Goal: Information Seeking & Learning: Learn about a topic

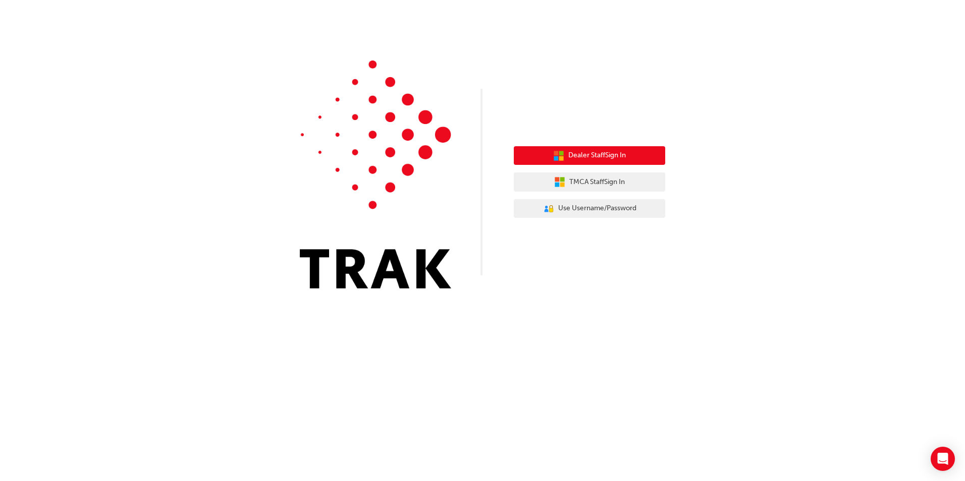
click at [626, 155] on span "Dealer Staff Sign In" at bounding box center [597, 156] width 58 height 12
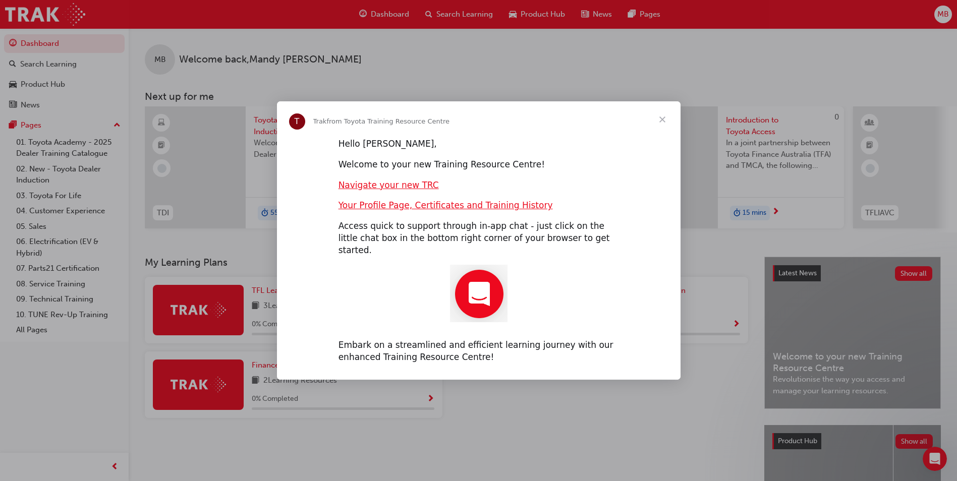
click at [659, 123] on span "Close" at bounding box center [662, 119] width 36 height 36
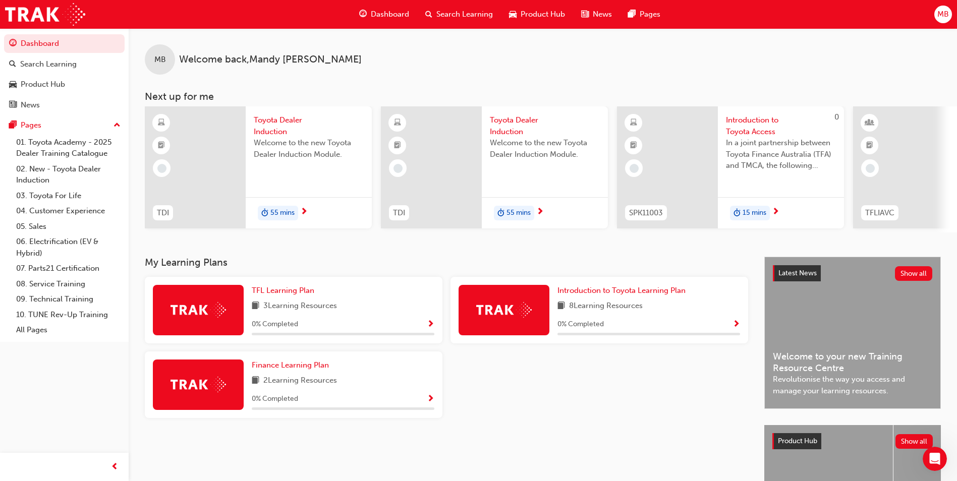
click at [654, 437] on div "My Learning Plans TFL Learning Plan 3 Learning Resources 0 % Completed Introduc…" at bounding box center [455, 413] width 620 height 313
click at [214, 162] on div at bounding box center [195, 167] width 101 height 122
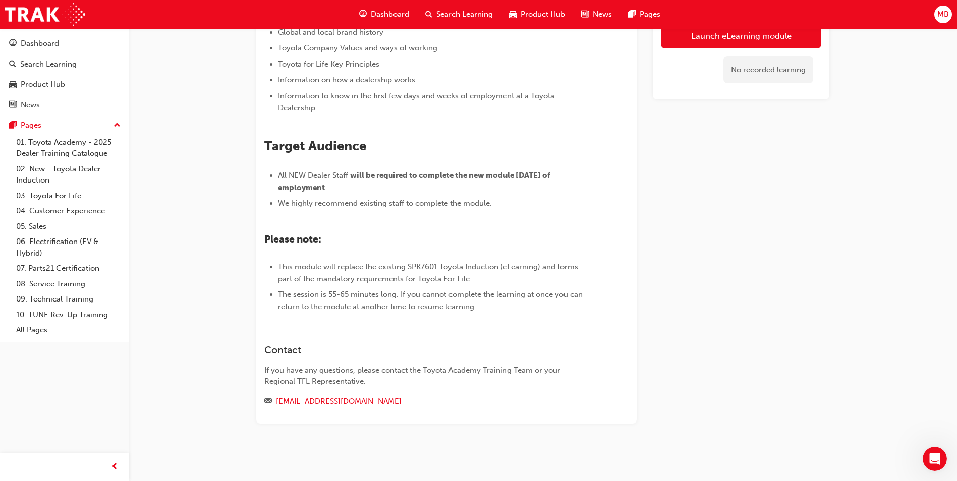
scroll to position [74, 0]
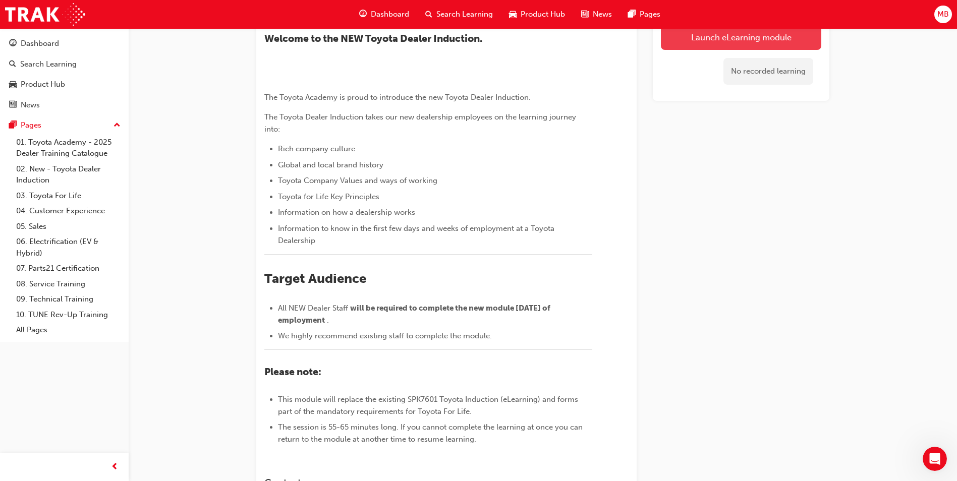
click at [770, 38] on link "Launch eLearning module" at bounding box center [741, 37] width 160 height 25
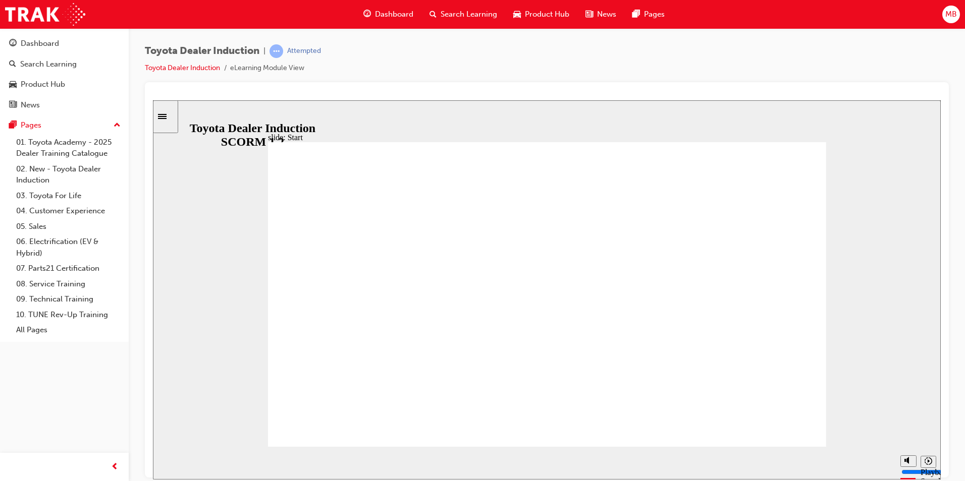
click at [863, 239] on div "slide: Introduction As of January 1st 2024, the term “Guest” is replaced with “…" at bounding box center [547, 289] width 788 height 379
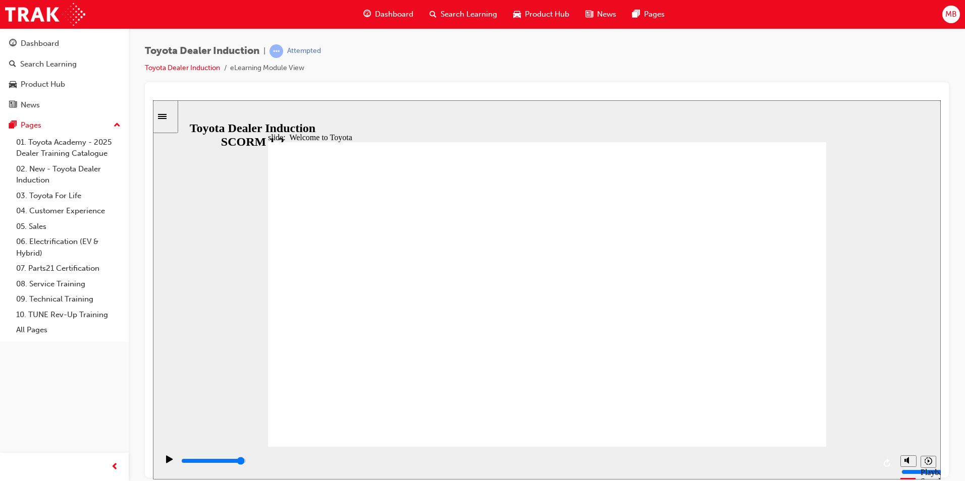
type input "7500"
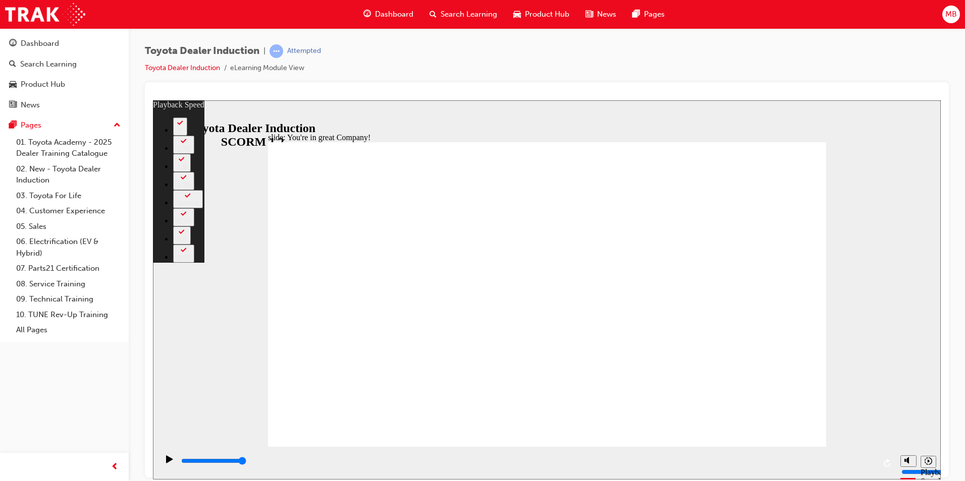
click at [898, 129] on div "slide: You're in great Company! playback speed 2 1.75 1.5 1.25 Normal 0.75 0.5 …" at bounding box center [547, 289] width 788 height 379
type input "156"
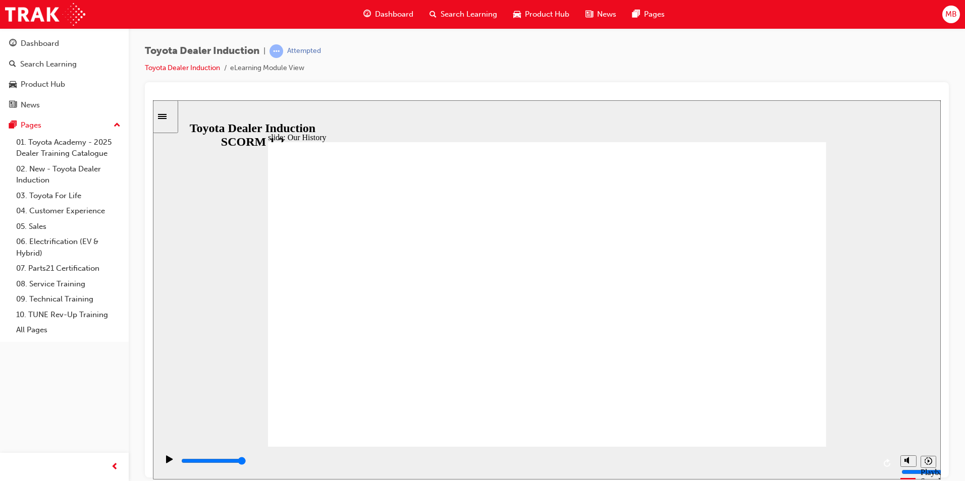
drag, startPoint x: 528, startPoint y: 417, endPoint x: 605, endPoint y: 422, distance: 76.8
drag, startPoint x: 573, startPoint y: 389, endPoint x: 680, endPoint y: 398, distance: 107.4
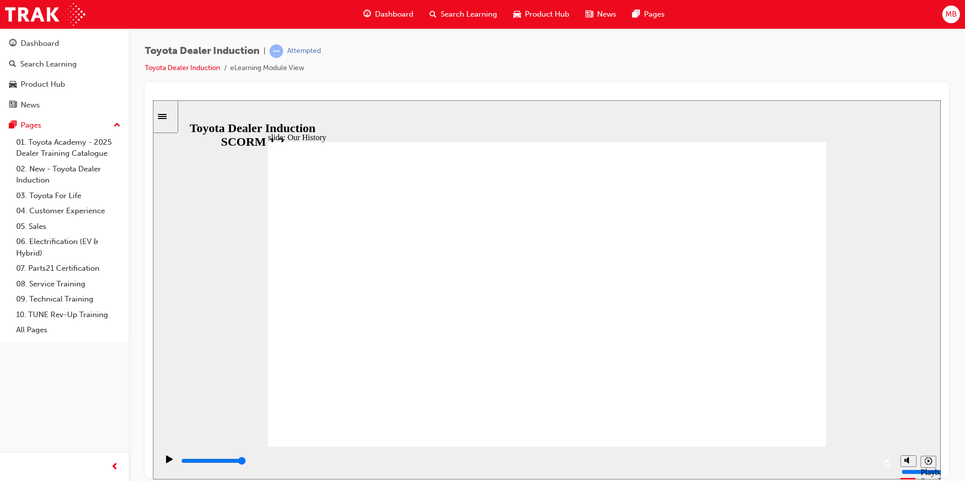
drag, startPoint x: 400, startPoint y: 381, endPoint x: 477, endPoint y: 388, distance: 78.0
drag, startPoint x: 557, startPoint y: 388, endPoint x: 612, endPoint y: 389, distance: 55.5
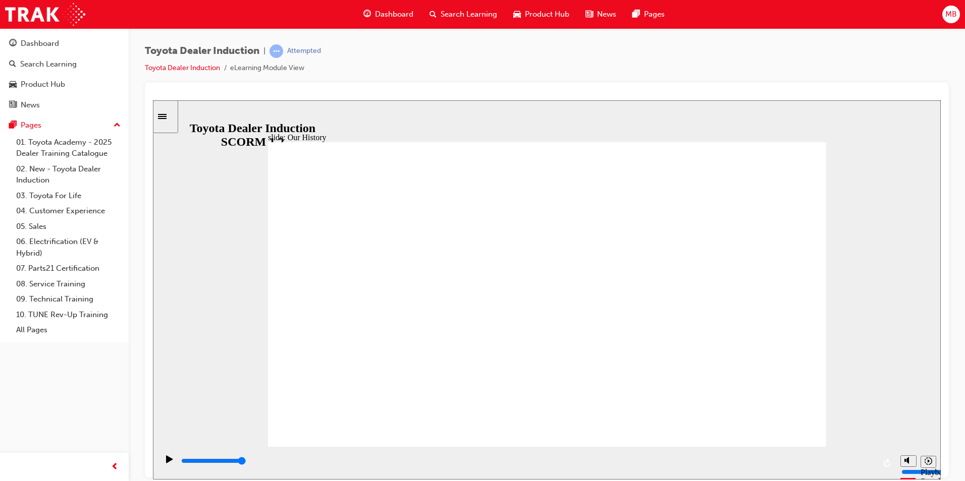
drag, startPoint x: 612, startPoint y: 389, endPoint x: 641, endPoint y: 388, distance: 28.8
drag, startPoint x: 641, startPoint y: 388, endPoint x: 700, endPoint y: 391, distance: 59.7
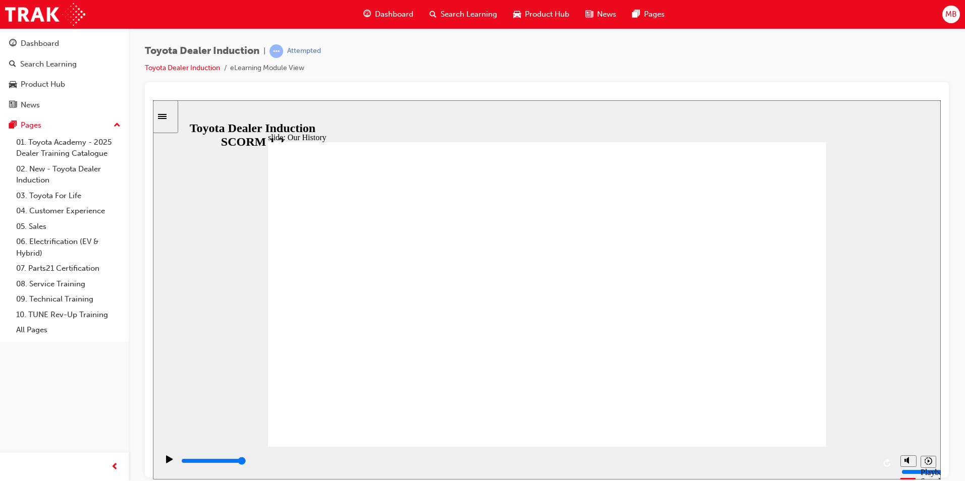
drag, startPoint x: 691, startPoint y: 388, endPoint x: 711, endPoint y: 384, distance: 20.0
drag, startPoint x: 397, startPoint y: 390, endPoint x: 462, endPoint y: 389, distance: 64.6
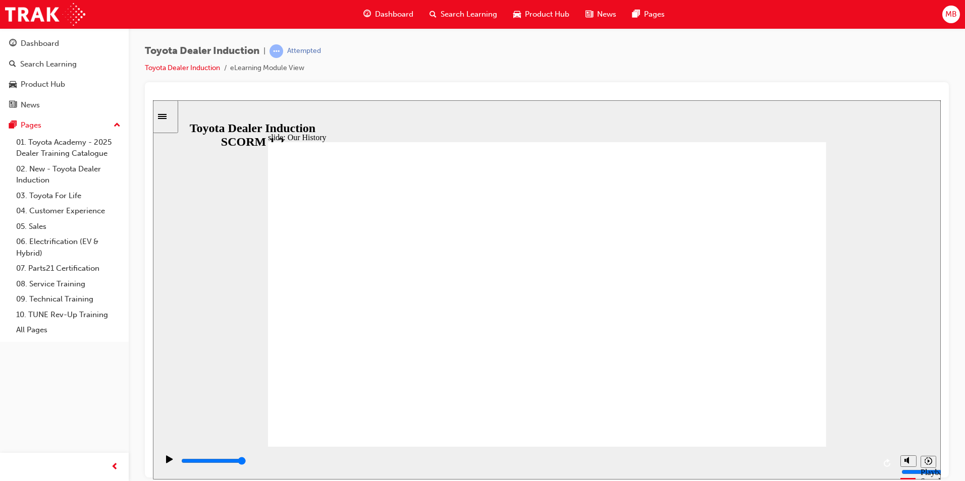
drag, startPoint x: 506, startPoint y: 415, endPoint x: 584, endPoint y: 415, distance: 78.2
drag, startPoint x: 559, startPoint y: 399, endPoint x: 622, endPoint y: 400, distance: 63.1
click at [619, 449] on div "playback controls" at bounding box center [526, 463] width 737 height 33
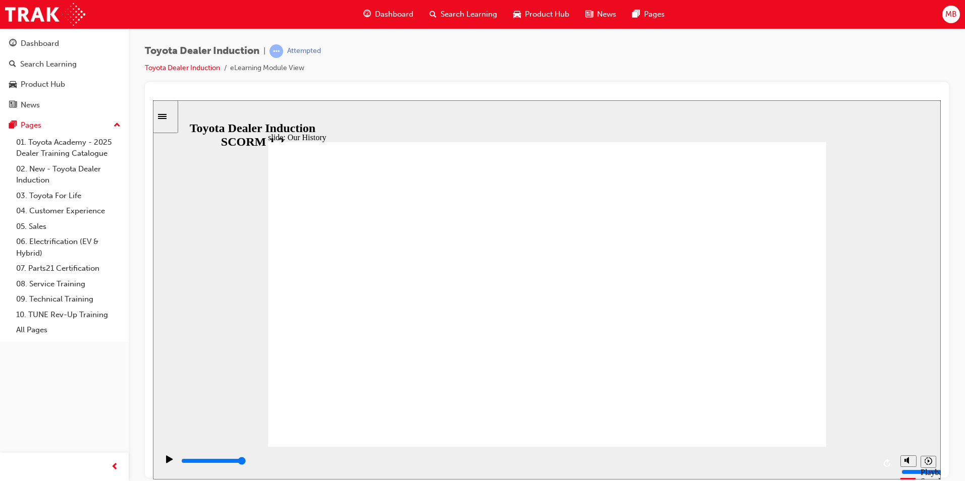
drag, startPoint x: 600, startPoint y: 414, endPoint x: 682, endPoint y: 399, distance: 84.1
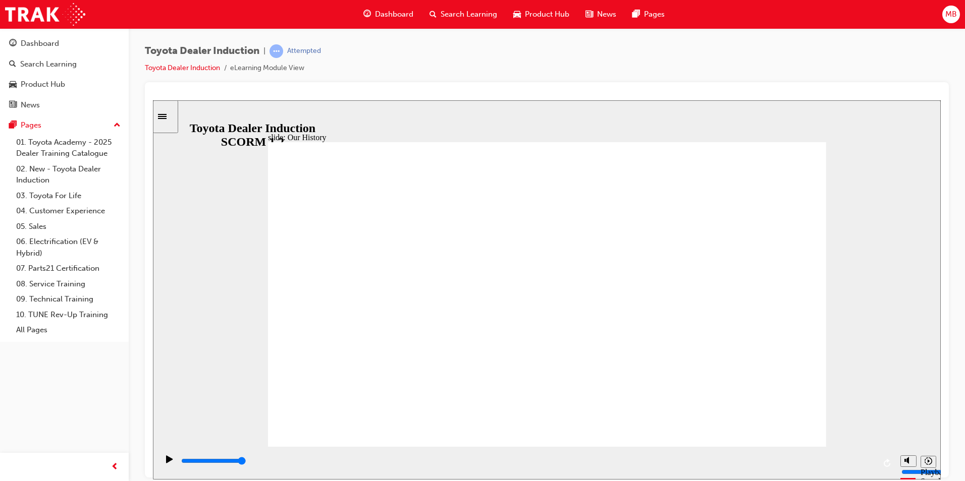
drag, startPoint x: 669, startPoint y: 269, endPoint x: 715, endPoint y: 286, distance: 49.3
drag, startPoint x: 561, startPoint y: 393, endPoint x: 706, endPoint y: 386, distance: 145.0
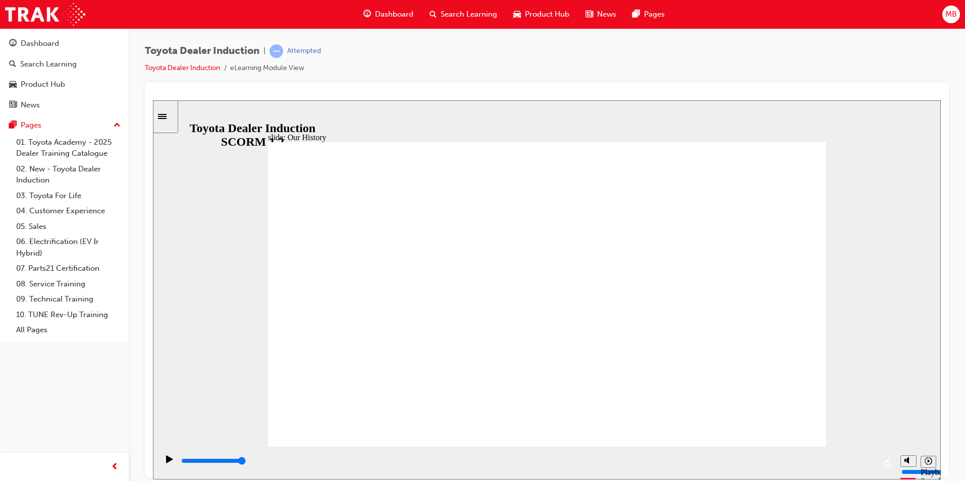
drag, startPoint x: 544, startPoint y: 386, endPoint x: 588, endPoint y: 390, distance: 45.1
drag, startPoint x: 544, startPoint y: 385, endPoint x: 599, endPoint y: 386, distance: 55.0
drag, startPoint x: 625, startPoint y: 359, endPoint x: 584, endPoint y: 326, distance: 52.8
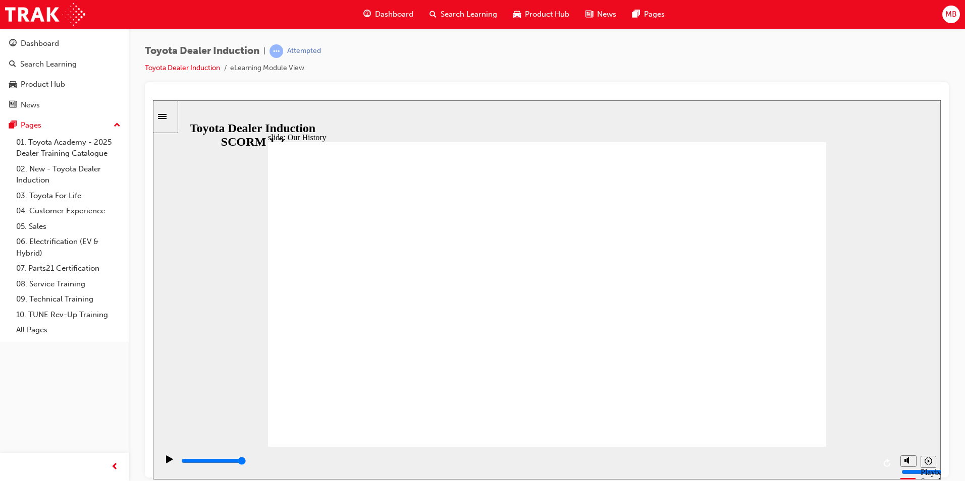
drag, startPoint x: 584, startPoint y: 326, endPoint x: 627, endPoint y: 332, distance: 43.3
drag, startPoint x: 391, startPoint y: 386, endPoint x: 435, endPoint y: 375, distance: 45.7
drag, startPoint x: 556, startPoint y: 403, endPoint x: 611, endPoint y: 405, distance: 55.5
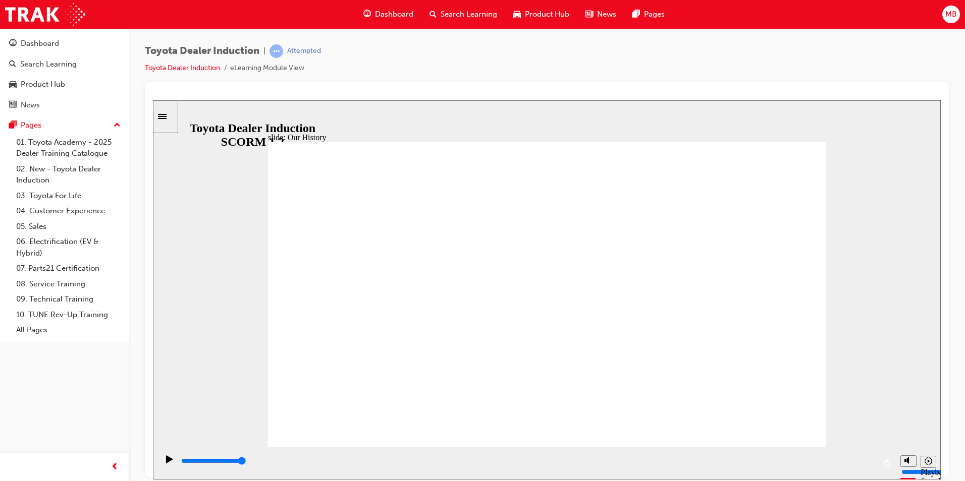
drag, startPoint x: 552, startPoint y: 419, endPoint x: 650, endPoint y: 410, distance: 98.8
drag, startPoint x: 553, startPoint y: 389, endPoint x: 568, endPoint y: 385, distance: 15.1
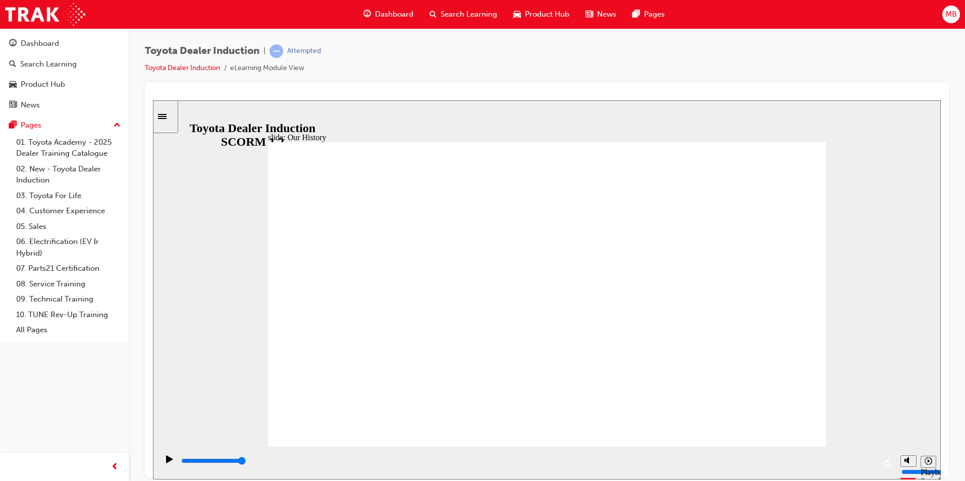
drag, startPoint x: 595, startPoint y: 390, endPoint x: 621, endPoint y: 389, distance: 25.8
drag, startPoint x: 629, startPoint y: 389, endPoint x: 695, endPoint y: 390, distance: 66.1
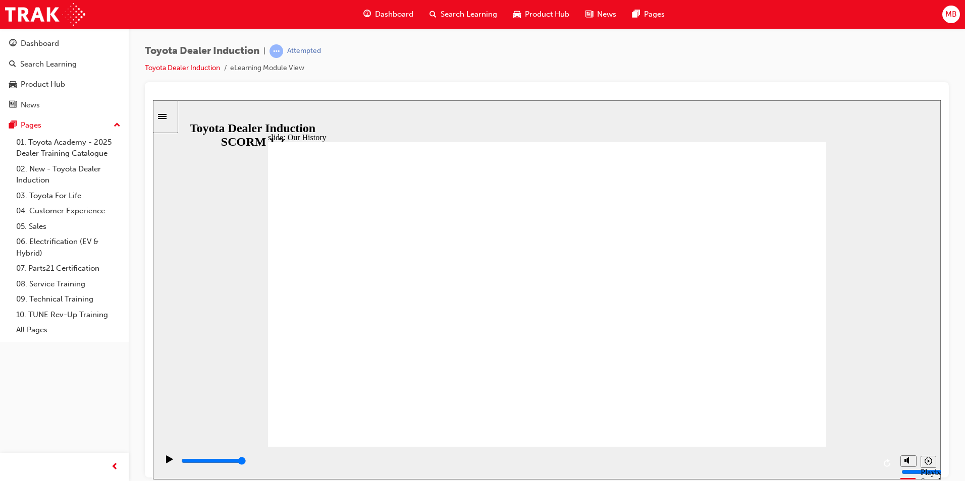
drag, startPoint x: 645, startPoint y: 396, endPoint x: 630, endPoint y: 428, distance: 35.2
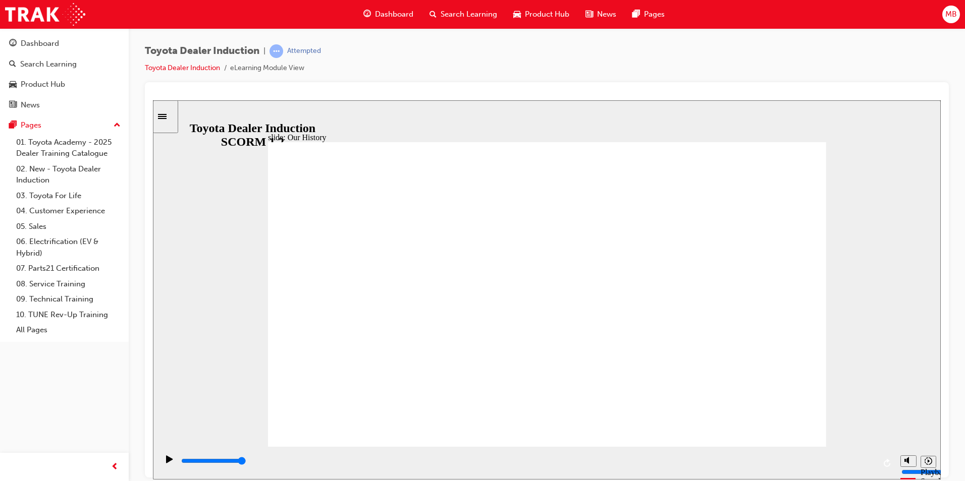
drag, startPoint x: 630, startPoint y: 428, endPoint x: 528, endPoint y: 411, distance: 102.8
drag, startPoint x: 468, startPoint y: 411, endPoint x: 456, endPoint y: 411, distance: 12.1
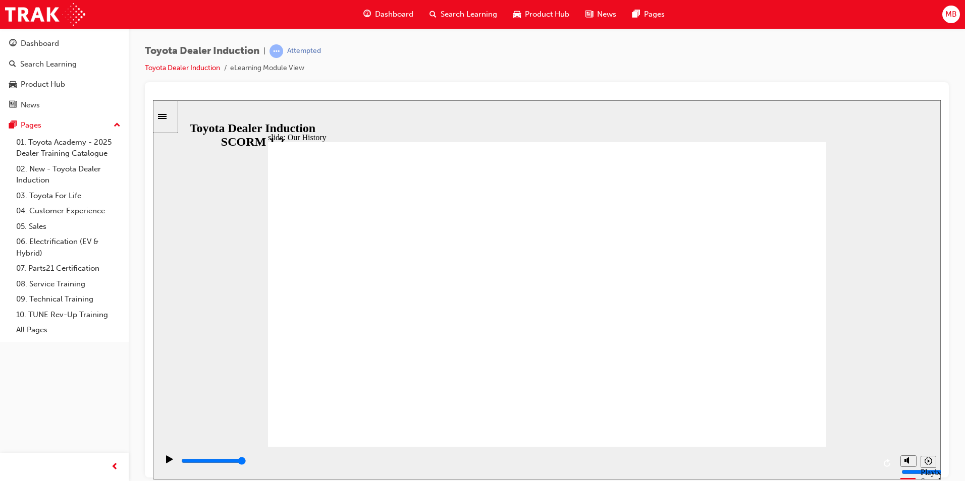
drag, startPoint x: 379, startPoint y: 393, endPoint x: 338, endPoint y: 349, distance: 60.3
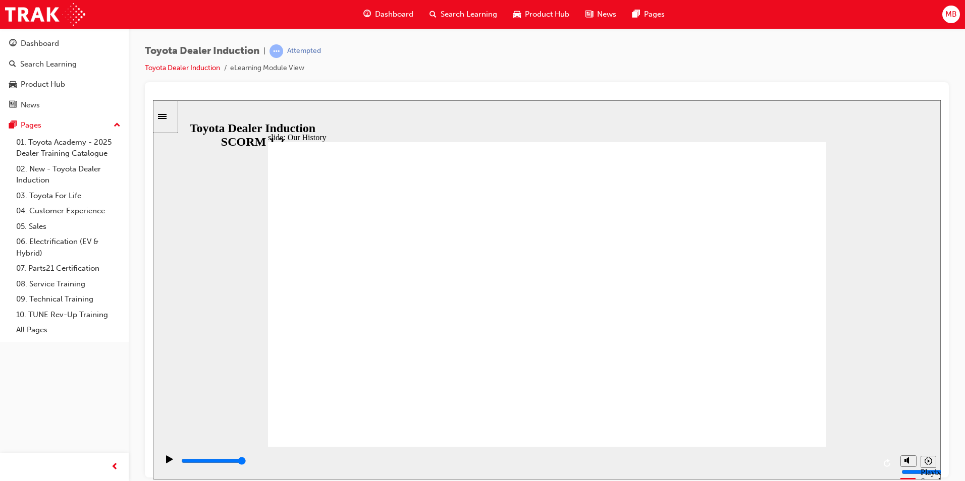
drag, startPoint x: 549, startPoint y: 384, endPoint x: 635, endPoint y: 391, distance: 86.6
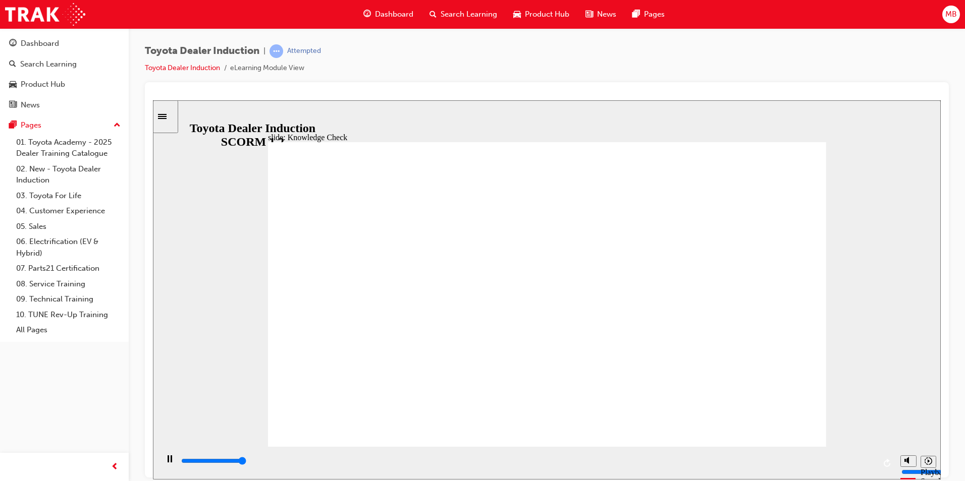
type input "5000"
radio input "true"
type input "5000"
drag, startPoint x: 421, startPoint y: 308, endPoint x: 641, endPoint y: 374, distance: 229.1
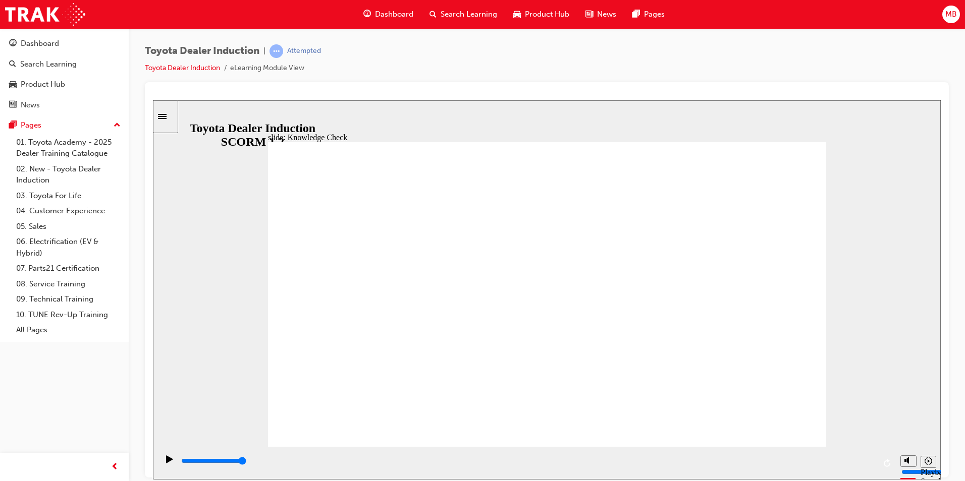
radio input "true"
drag, startPoint x: 538, startPoint y: 339, endPoint x: 547, endPoint y: 348, distance: 12.5
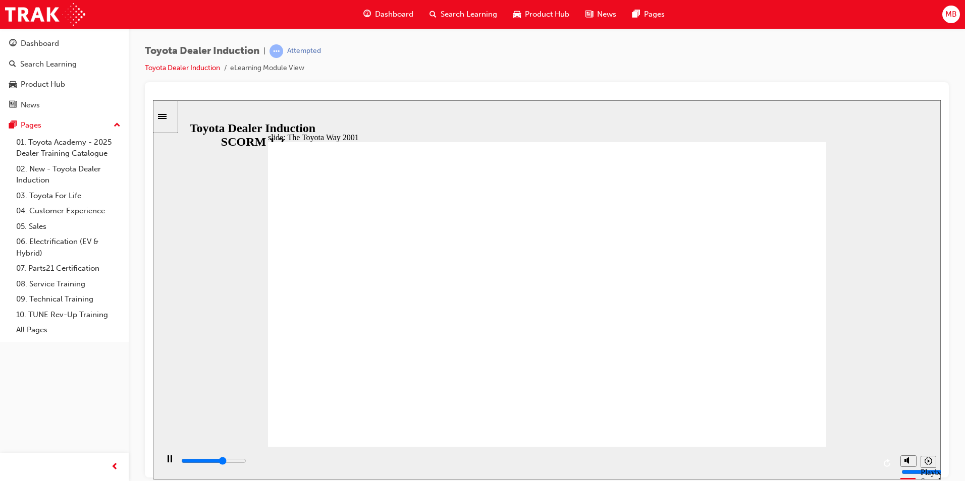
click at [801, 74] on div "Toyota Dealer Induction | Attempted Toyota Dealer Induction eLearning Module Vi…" at bounding box center [547, 63] width 804 height 38
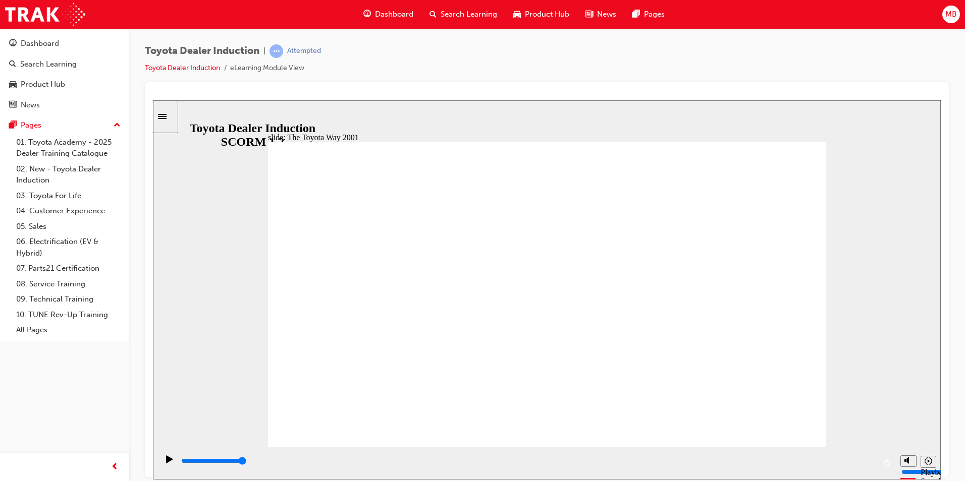
drag, startPoint x: 384, startPoint y: 346, endPoint x: 425, endPoint y: 411, distance: 76.9
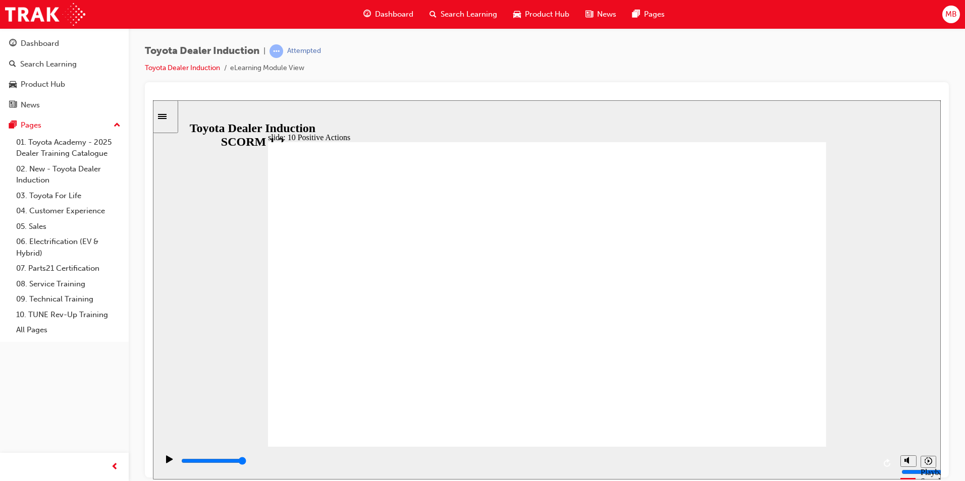
drag, startPoint x: 644, startPoint y: 301, endPoint x: 654, endPoint y: 306, distance: 10.8
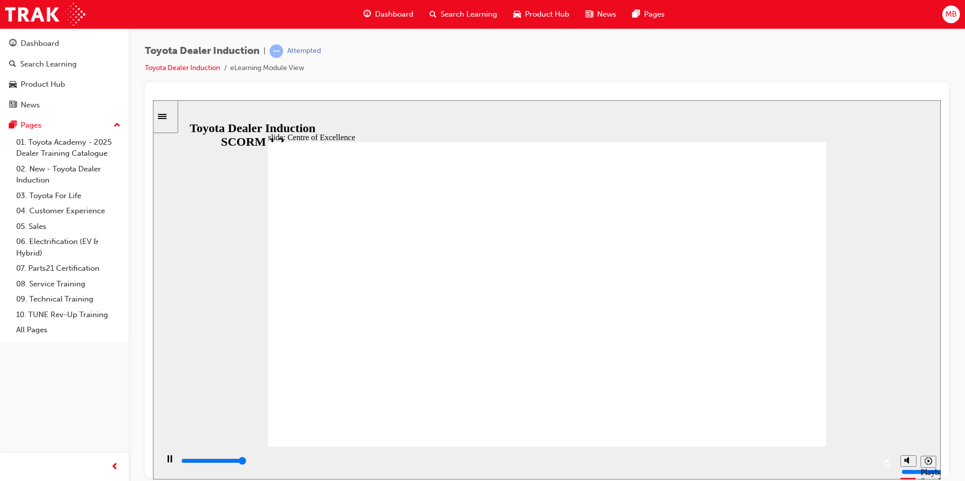
type input "15300"
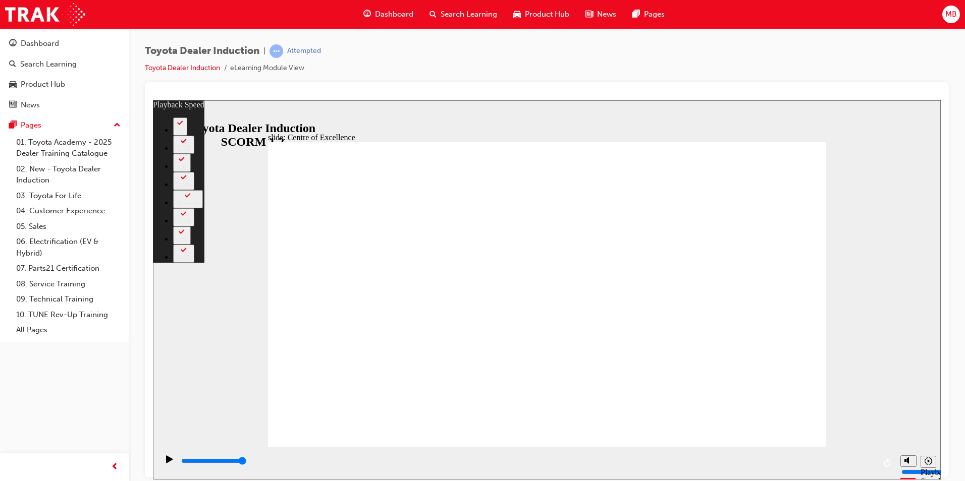
type input "248"
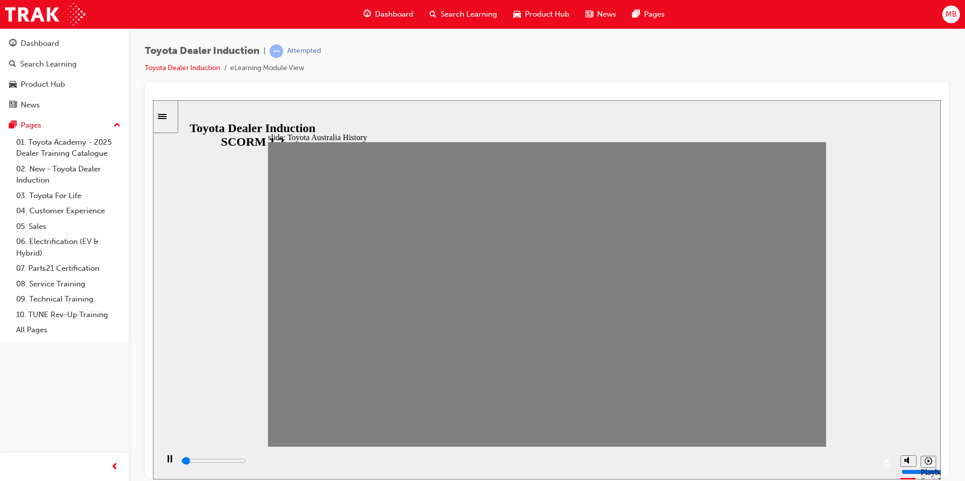
drag, startPoint x: 285, startPoint y: 299, endPoint x: 314, endPoint y: 299, distance: 29.8
drag, startPoint x: 314, startPoint y: 299, endPoint x: 321, endPoint y: 296, distance: 8.2
drag, startPoint x: 310, startPoint y: 299, endPoint x: 342, endPoint y: 310, distance: 34.0
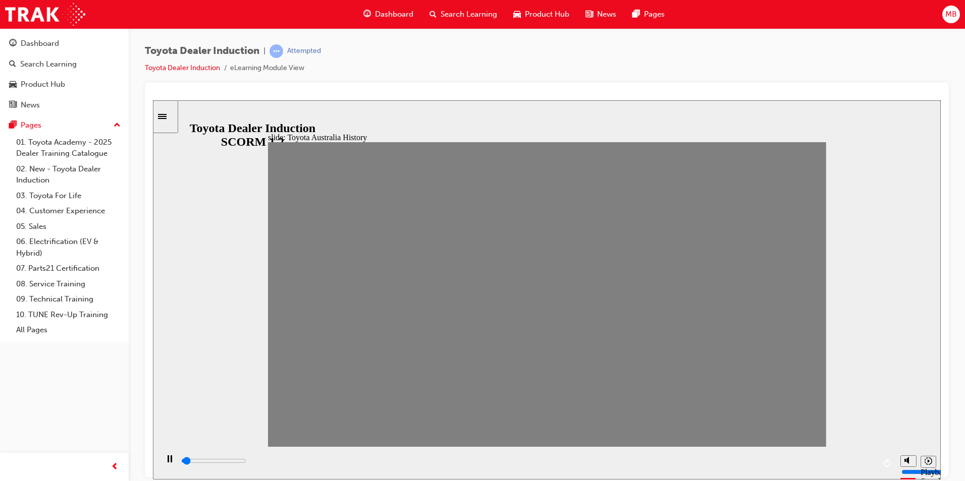
drag, startPoint x: 339, startPoint y: 301, endPoint x: 357, endPoint y: 303, distance: 18.3
drag, startPoint x: 363, startPoint y: 302, endPoint x: 388, endPoint y: 304, distance: 25.3
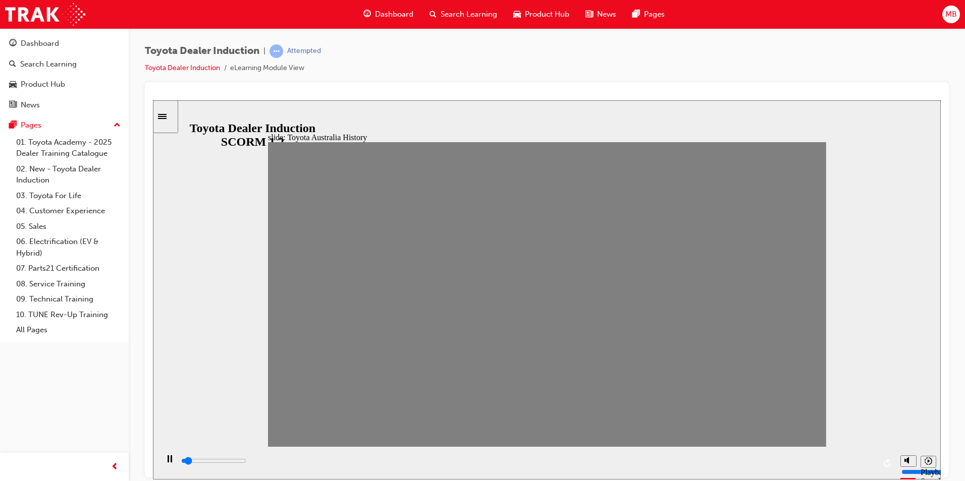
drag, startPoint x: 391, startPoint y: 298, endPoint x: 424, endPoint y: 303, distance: 33.6
drag, startPoint x: 413, startPoint y: 293, endPoint x: 433, endPoint y: 296, distance: 20.4
drag, startPoint x: 442, startPoint y: 302, endPoint x: 472, endPoint y: 301, distance: 29.8
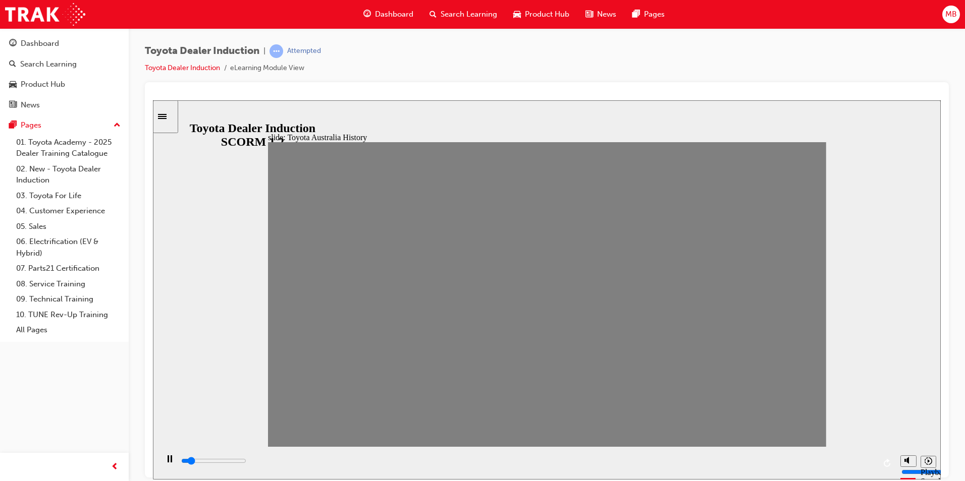
drag, startPoint x: 469, startPoint y: 301, endPoint x: 490, endPoint y: 301, distance: 20.2
drag, startPoint x: 492, startPoint y: 302, endPoint x: 513, endPoint y: 305, distance: 21.3
drag, startPoint x: 516, startPoint y: 297, endPoint x: 551, endPoint y: 297, distance: 35.3
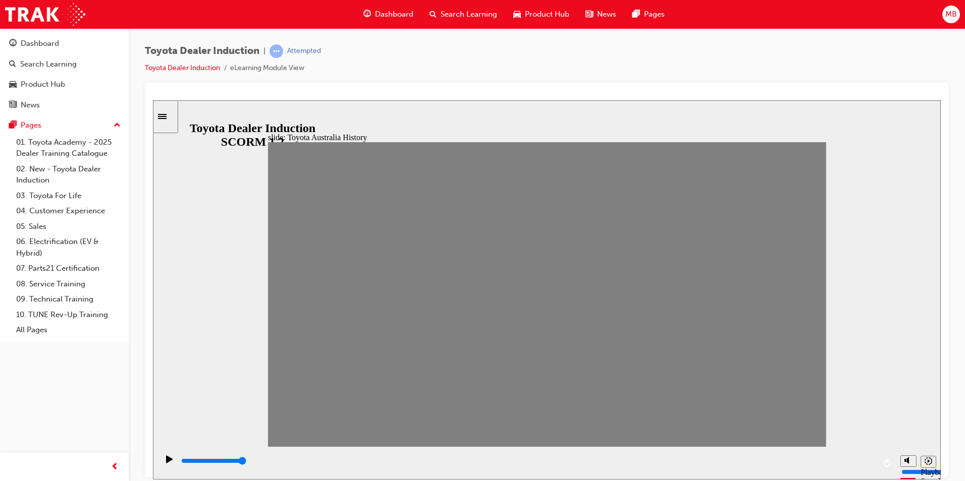
drag, startPoint x: 541, startPoint y: 301, endPoint x: 566, endPoint y: 306, distance: 25.7
drag, startPoint x: 569, startPoint y: 300, endPoint x: 588, endPoint y: 305, distance: 19.2
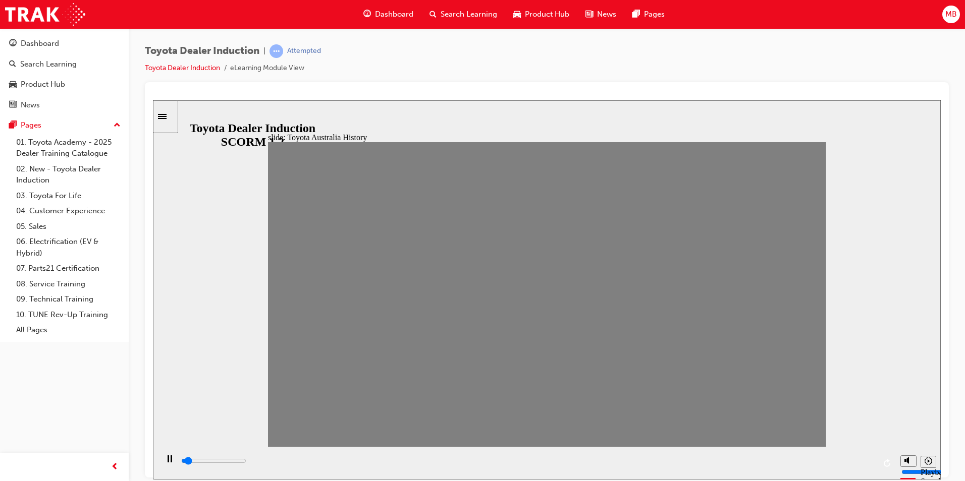
drag, startPoint x: 589, startPoint y: 301, endPoint x: 615, endPoint y: 309, distance: 27.3
drag, startPoint x: 616, startPoint y: 304, endPoint x: 643, endPoint y: 308, distance: 28.0
drag, startPoint x: 643, startPoint y: 308, endPoint x: 673, endPoint y: 314, distance: 29.9
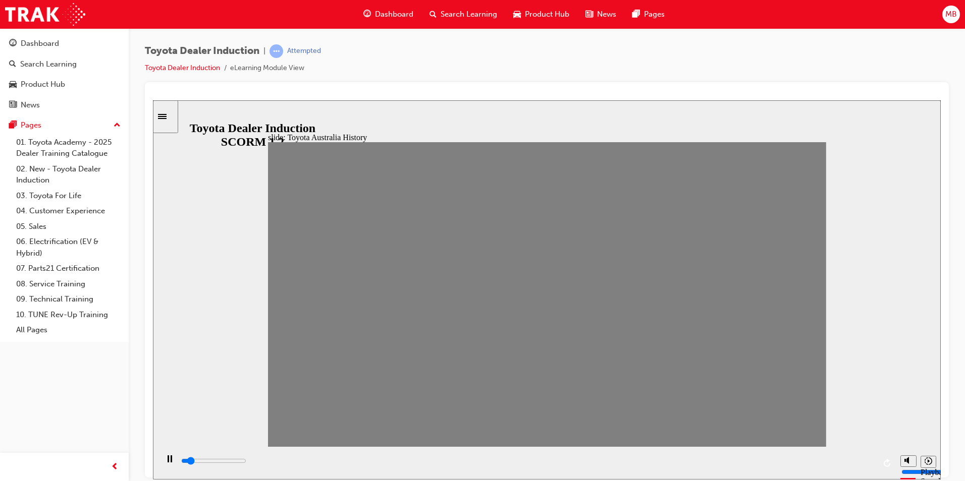
drag, startPoint x: 674, startPoint y: 303, endPoint x: 700, endPoint y: 308, distance: 26.1
drag, startPoint x: 695, startPoint y: 302, endPoint x: 719, endPoint y: 304, distance: 23.8
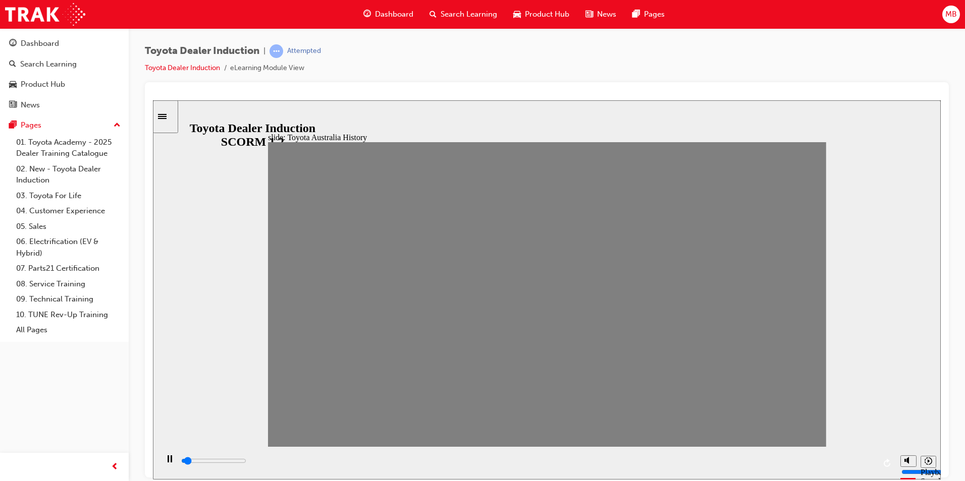
drag, startPoint x: 719, startPoint y: 304, endPoint x: 744, endPoint y: 312, distance: 25.9
drag, startPoint x: 748, startPoint y: 302, endPoint x: 770, endPoint y: 302, distance: 21.7
drag, startPoint x: 775, startPoint y: 303, endPoint x: 796, endPoint y: 304, distance: 21.2
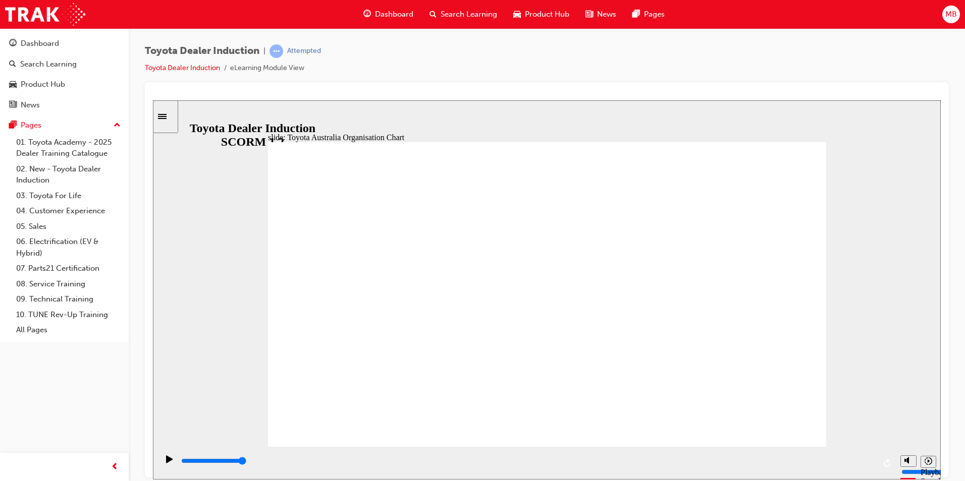
type input "5000"
radio input "true"
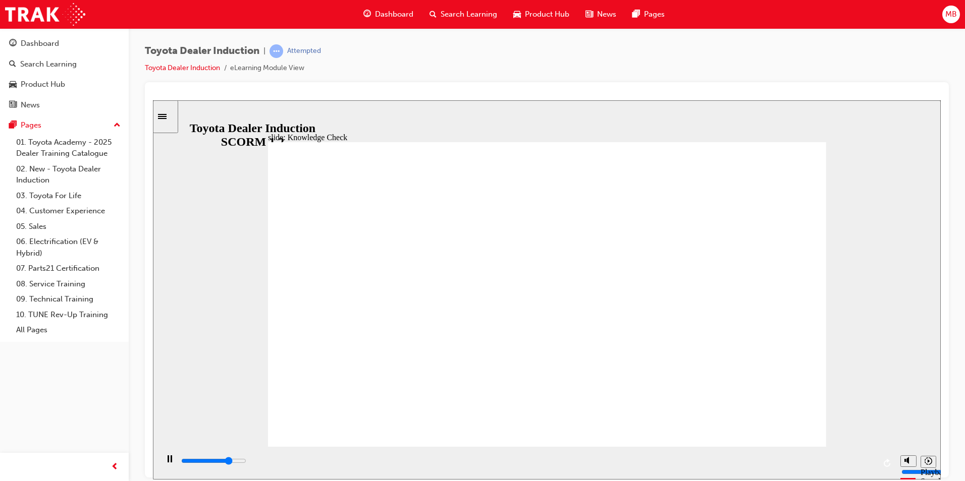
type input "3800"
radio input "true"
type input "5000"
radio input "true"
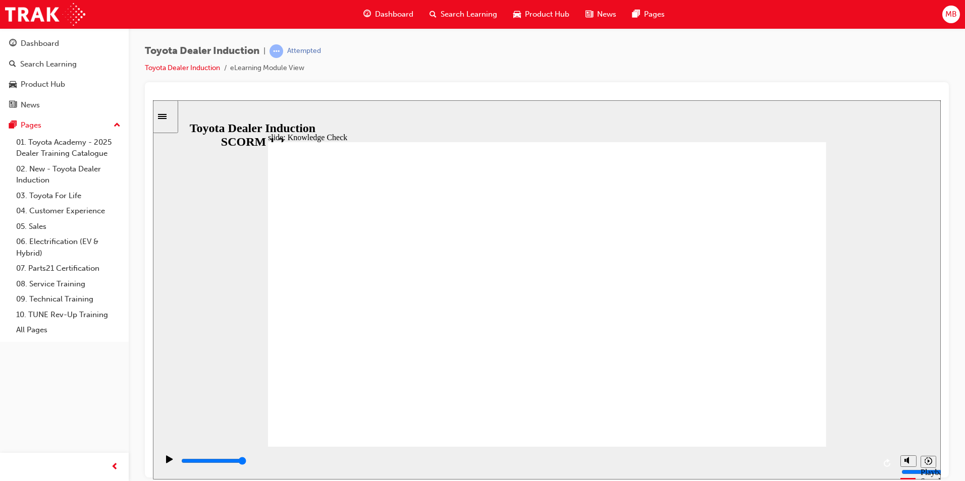
type input "9200"
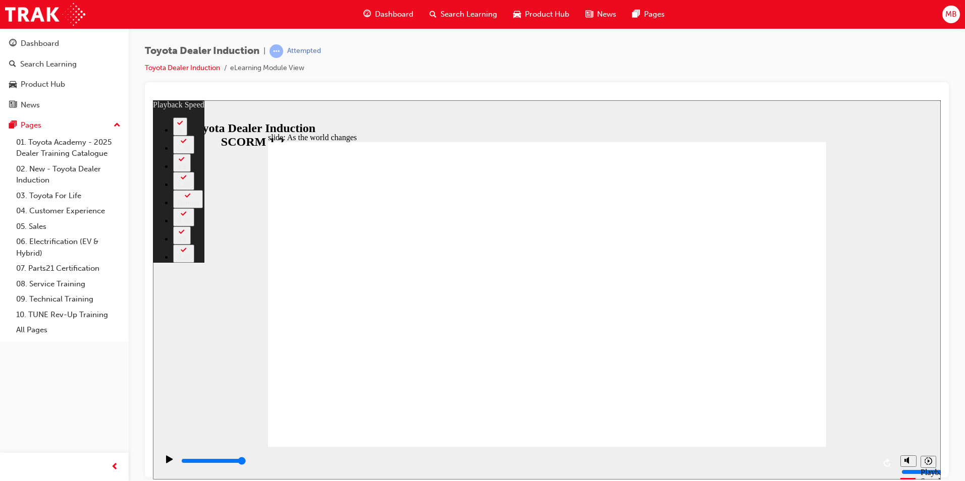
type input "128"
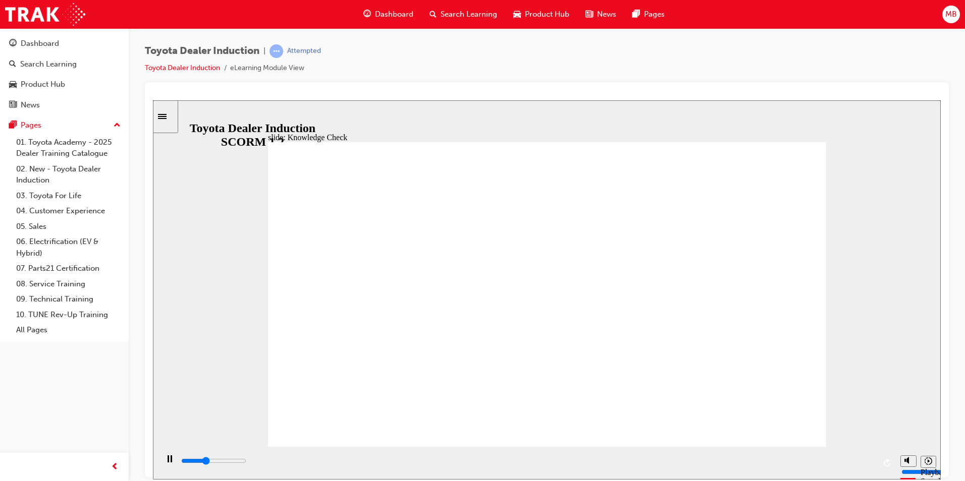
type input "1000"
type input "5000"
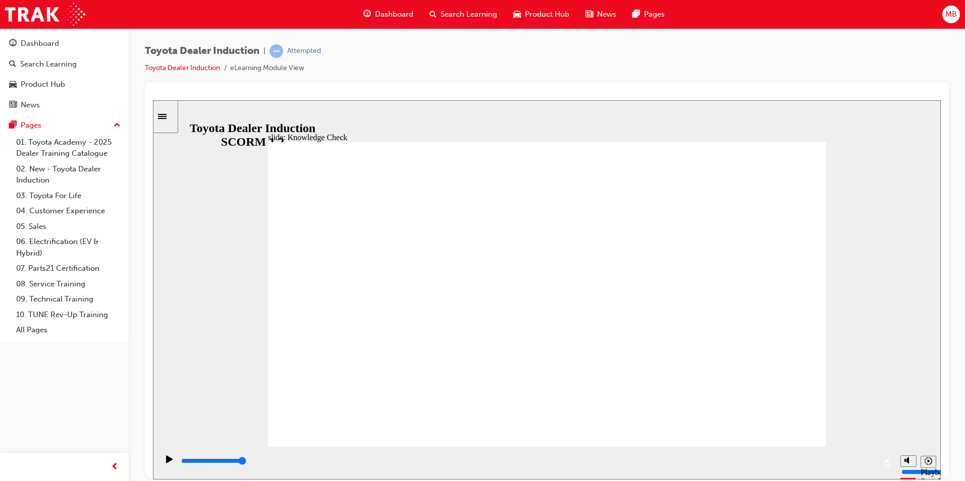
type input "m"
type input "mo"
type input "mob"
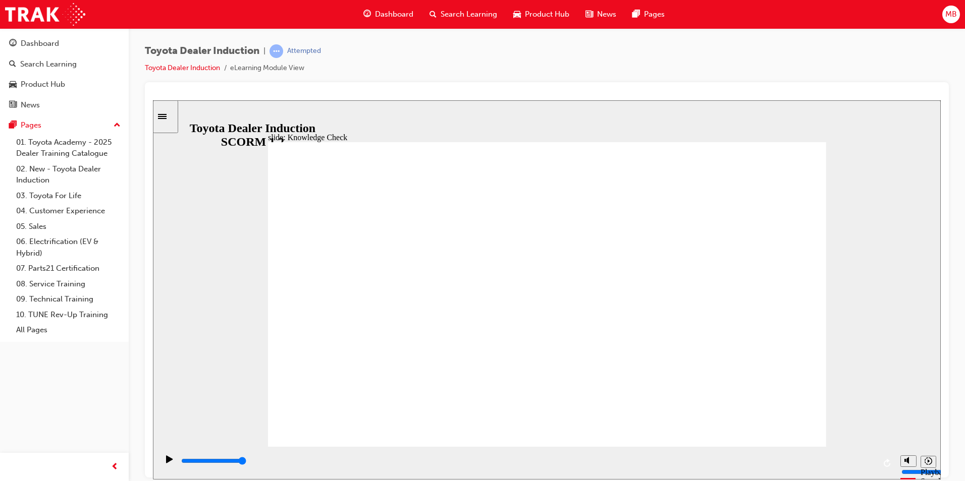
type input "mob"
type input "mobi"
type input "mobil"
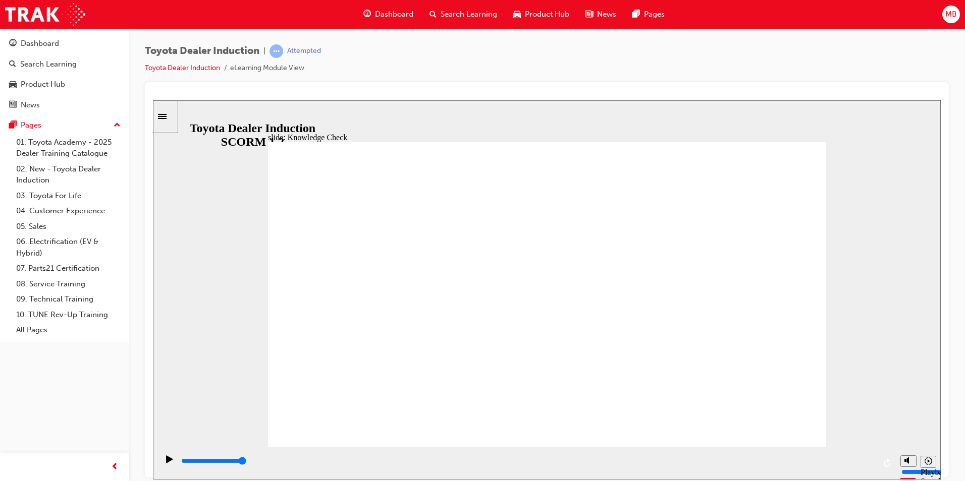
type input "mobili"
type input "mobilit"
type input "mobility"
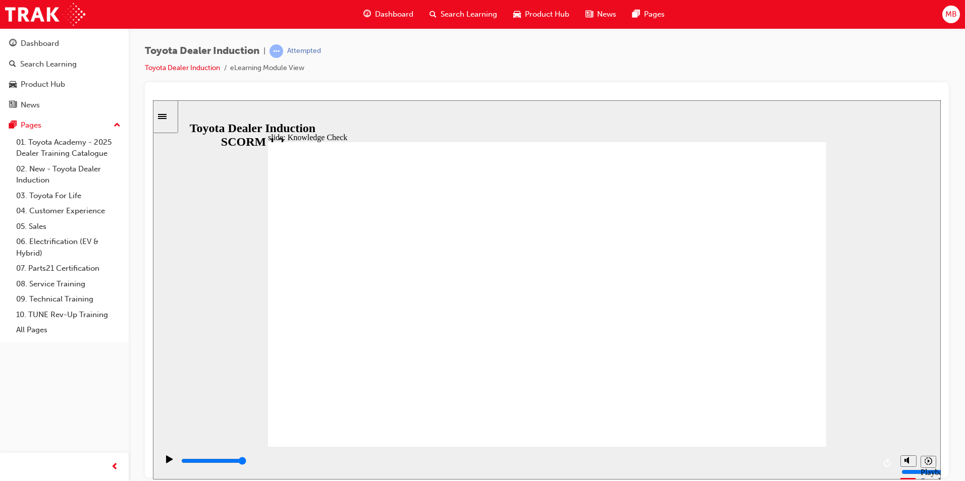
type input "mobility"
type input "5000"
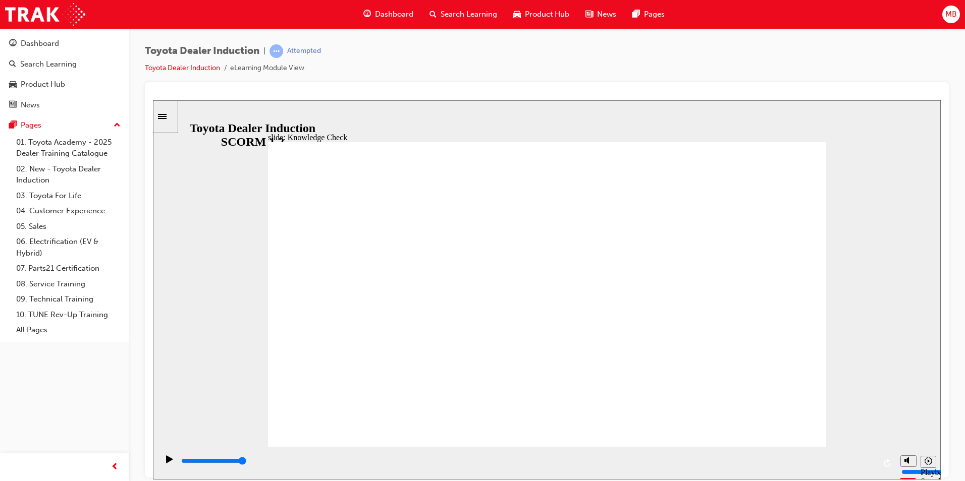
type input "m"
type input "mo"
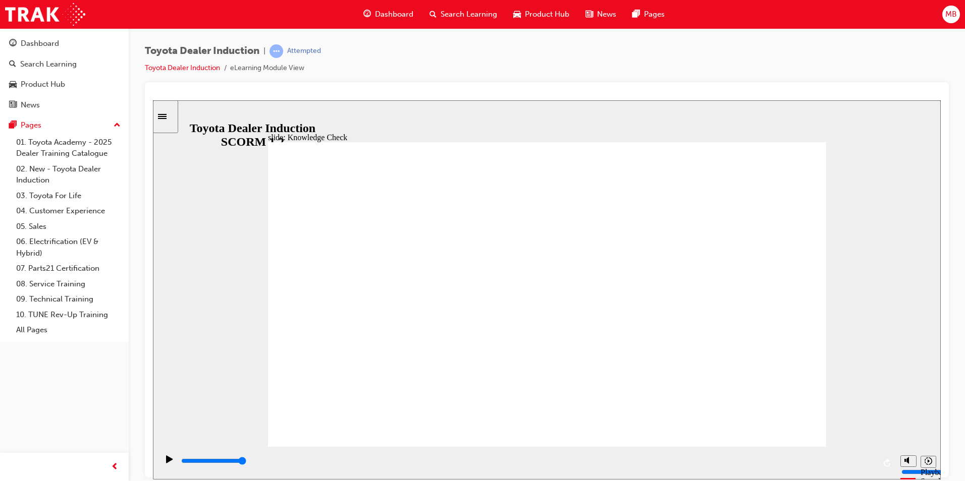
type input "mob"
type input "mobi"
type input "mobil"
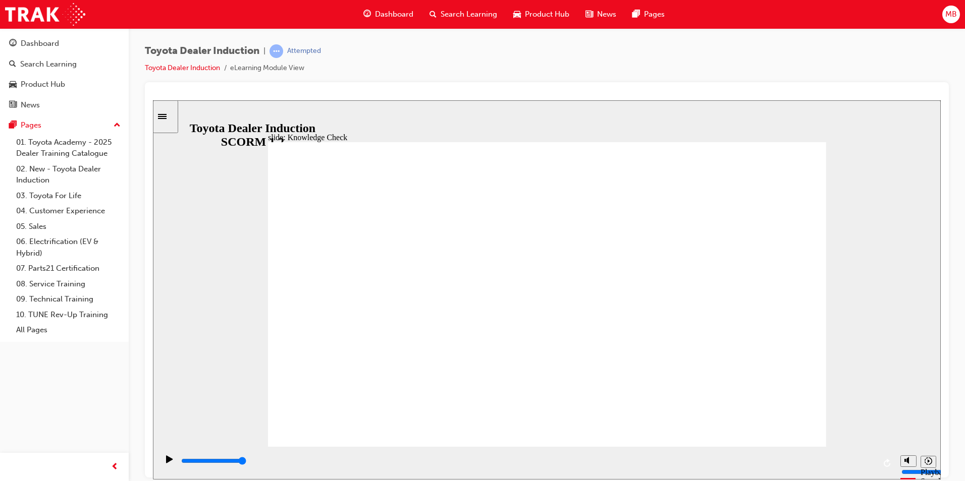
type input "mobil"
type input "mobile"
type input "6500"
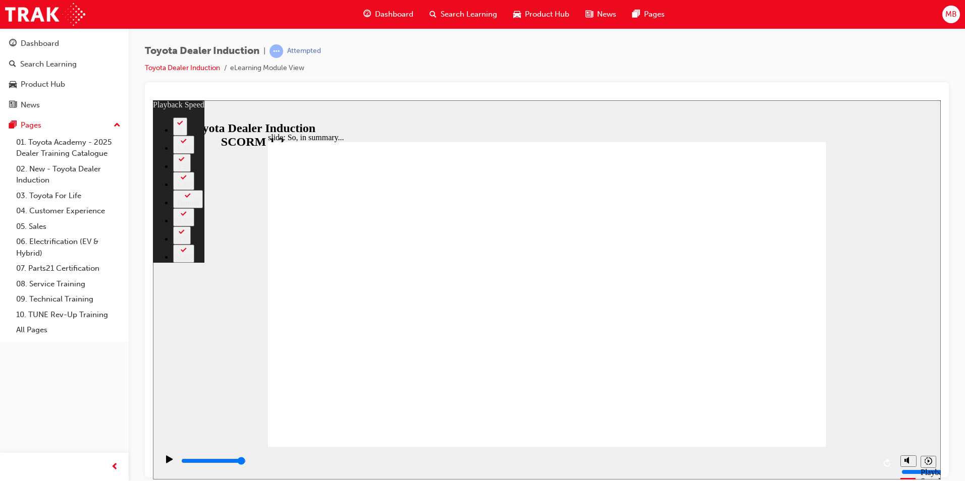
click at [690, 55] on div "Toyota Dealer Induction | Attempted Toyota Dealer Induction eLearning Module Vi…" at bounding box center [547, 63] width 804 height 38
type input "128"
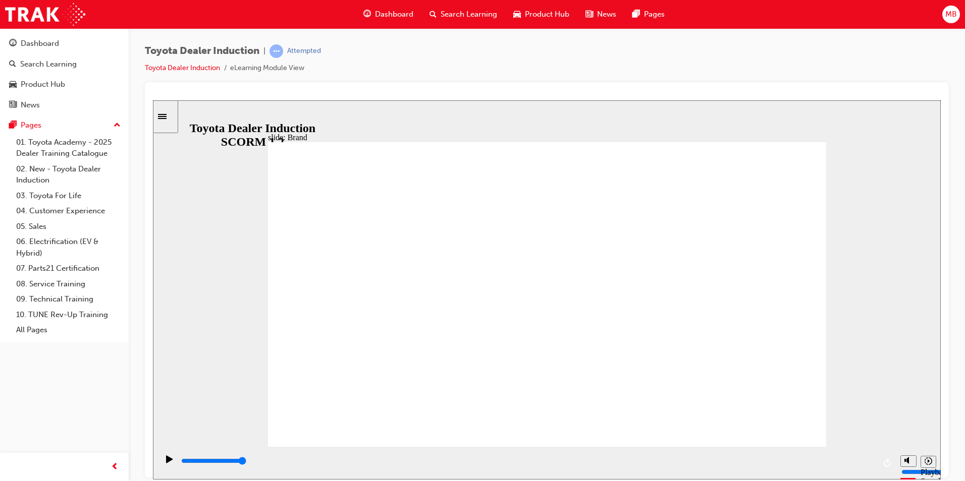
click at [168, 462] on rect "Pause (Ctrl+Alt+P)" at bounding box center [169, 458] width 2 height 7
click at [166, 458] on icon "Play (Ctrl+Alt+P)" at bounding box center [169, 459] width 7 height 8
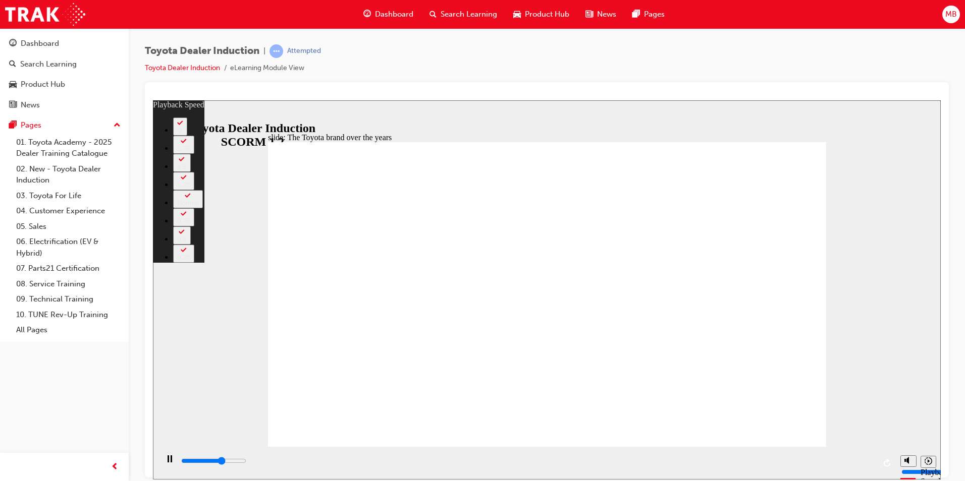
type input "5400"
type input "0"
type input "5600"
type input "0"
type input "5900"
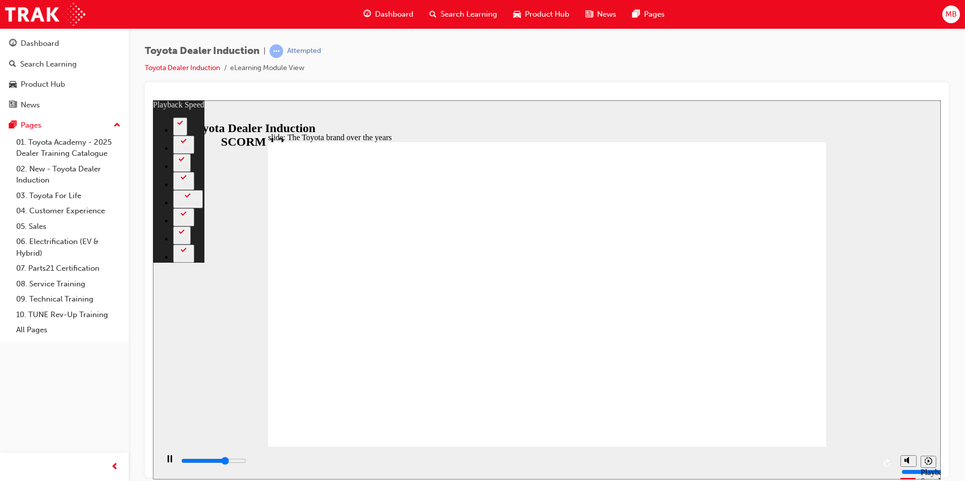
type input "1"
type input "6200"
type input "1"
type input "6400"
type input "1"
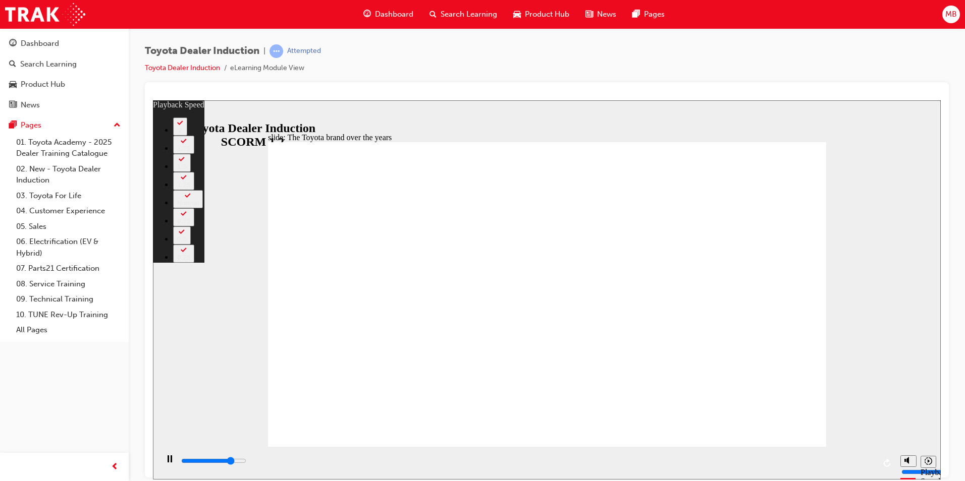
type input "6700"
type input "2"
type input "7000"
type input "2"
type input "7200"
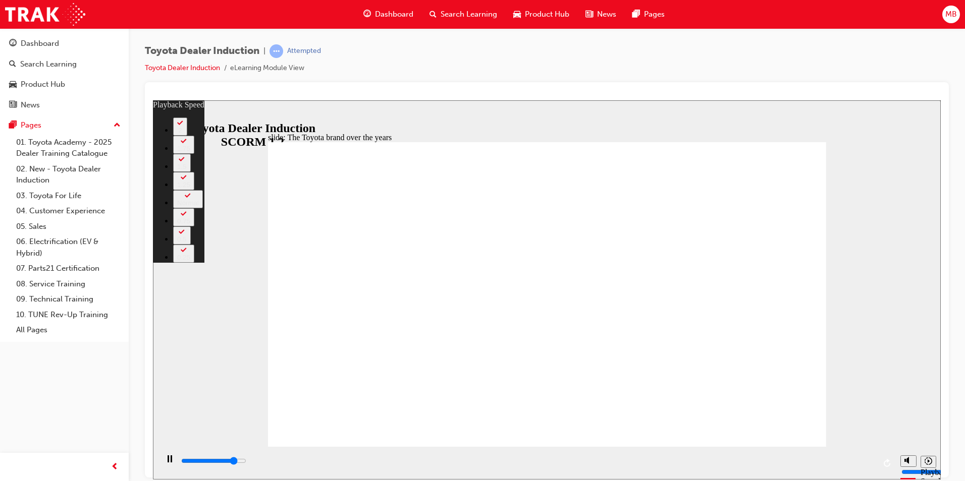
type input "2"
type input "7500"
type input "2"
type input "7800"
type input "3"
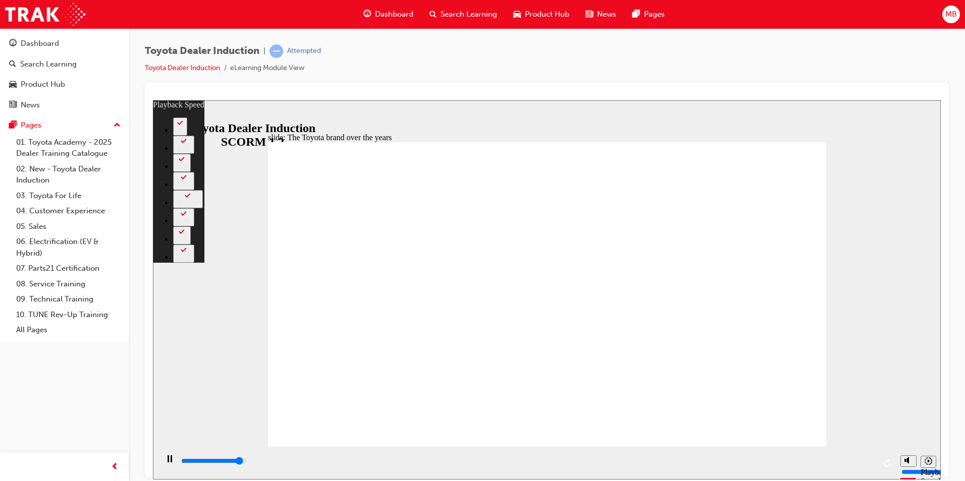
type input "8000"
type input "3"
type input "8100"
type input "3"
type input "8300"
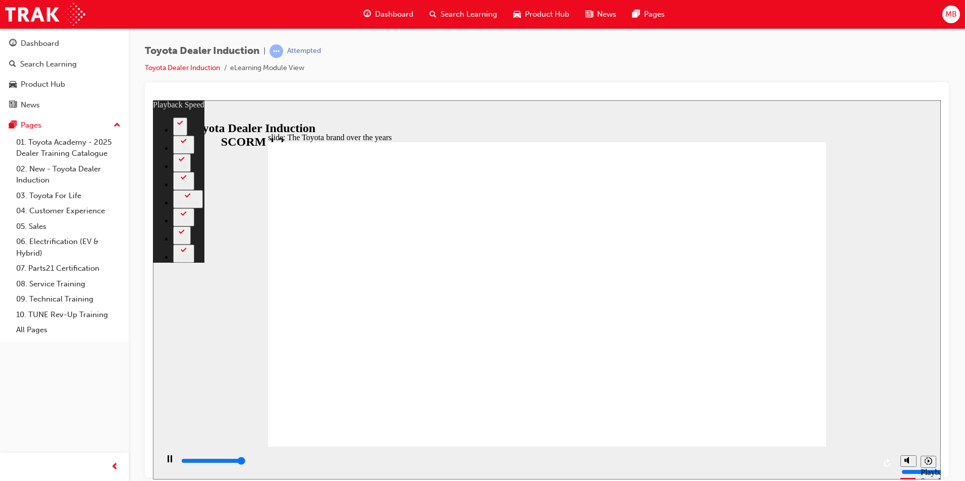
type input "3"
type input "8400"
type input "165"
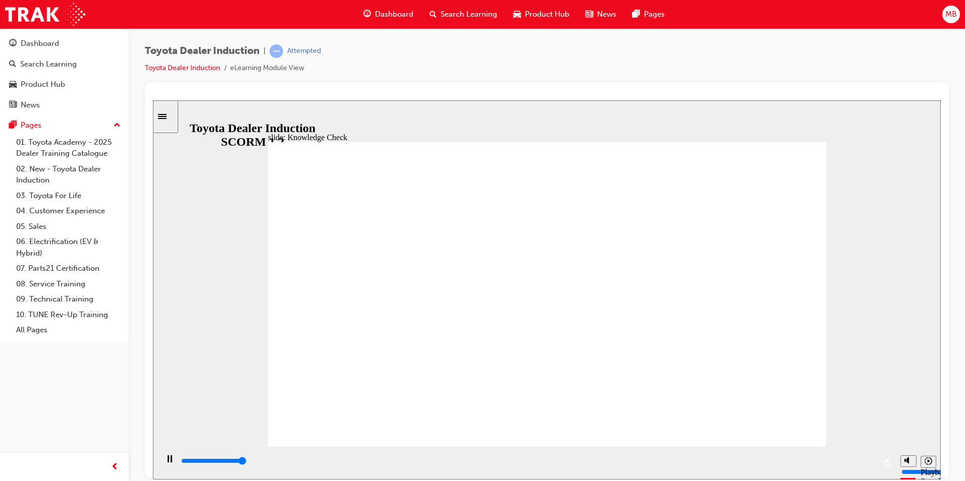
type input "5000"
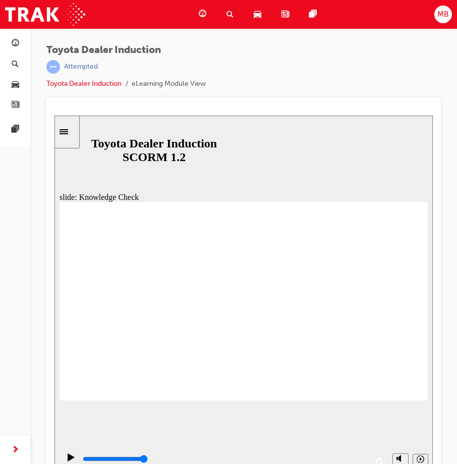
click at [418, 68] on div "Toyota Dealer Induction | Attempted Toyota Dealer Induction eLearning Module Vi…" at bounding box center [243, 70] width 395 height 53
radio input "true"
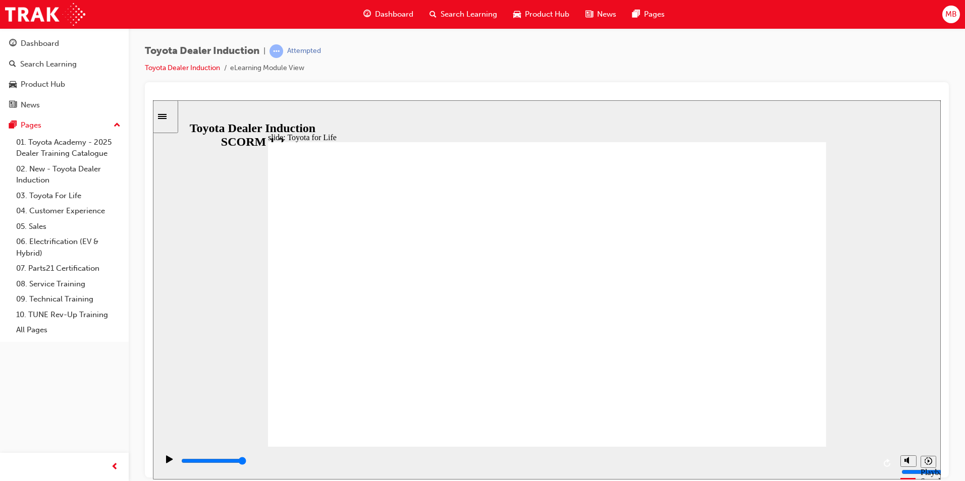
click at [163, 465] on div "Pause (Ctrl+Alt+P)" at bounding box center [169, 463] width 17 height 17
click at [162, 457] on div "Play (Ctrl+Alt+P)" at bounding box center [169, 463] width 17 height 17
click at [161, 465] on div "Pause (Ctrl+Alt+P)" at bounding box center [169, 463] width 17 height 17
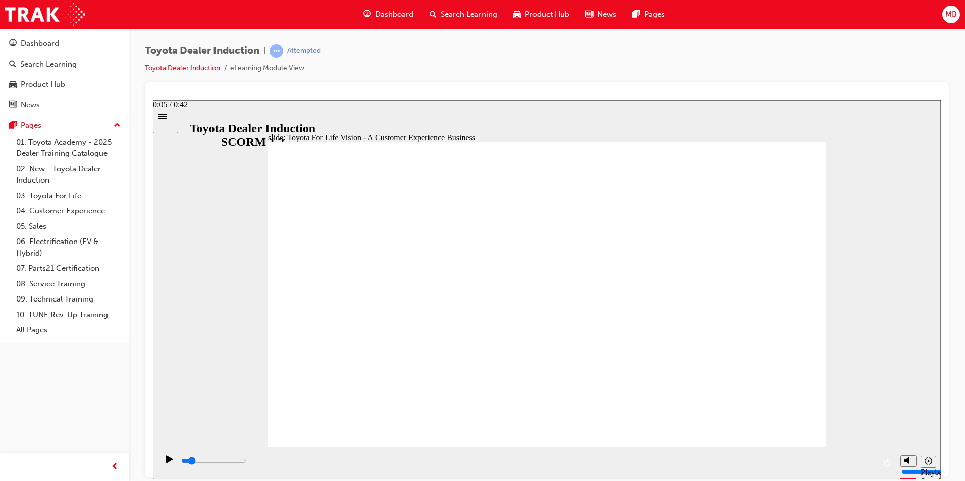
drag, startPoint x: 276, startPoint y: 462, endPoint x: 263, endPoint y: 463, distance: 12.2
click at [246, 463] on input "slide progress" at bounding box center [213, 461] width 65 height 8
drag, startPoint x: 166, startPoint y: 462, endPoint x: 386, endPoint y: 581, distance: 250.0
click at [166, 462] on icon "Play (Ctrl+Alt+P)" at bounding box center [169, 459] width 7 height 8
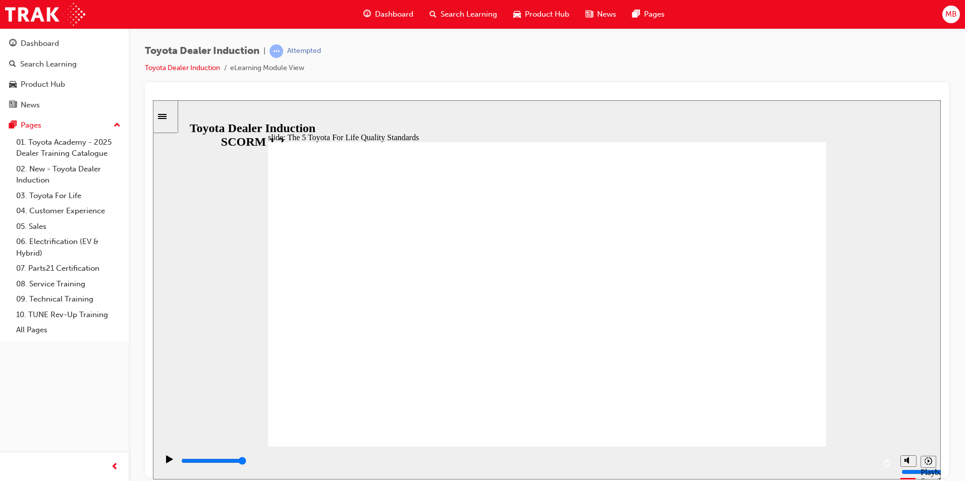
drag, startPoint x: 540, startPoint y: 420, endPoint x: 562, endPoint y: 436, distance: 26.9
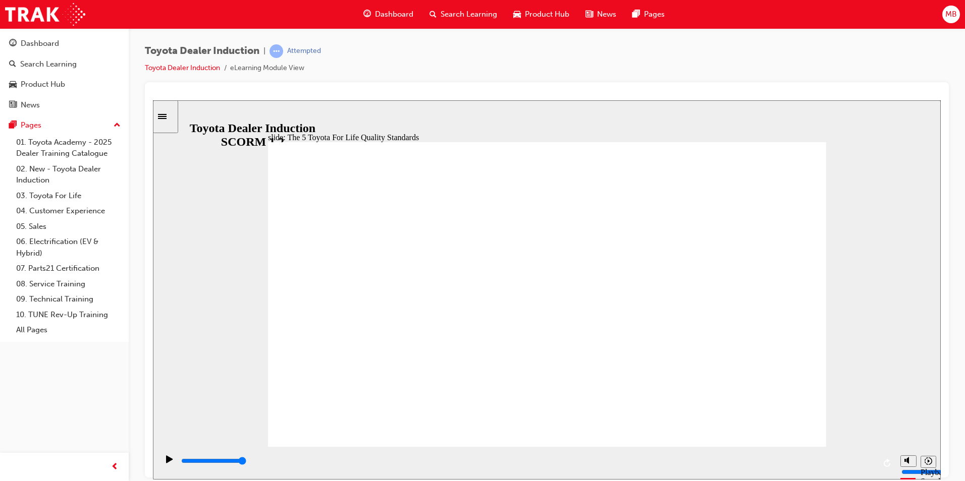
drag, startPoint x: 581, startPoint y: 419, endPoint x: 596, endPoint y: 422, distance: 14.9
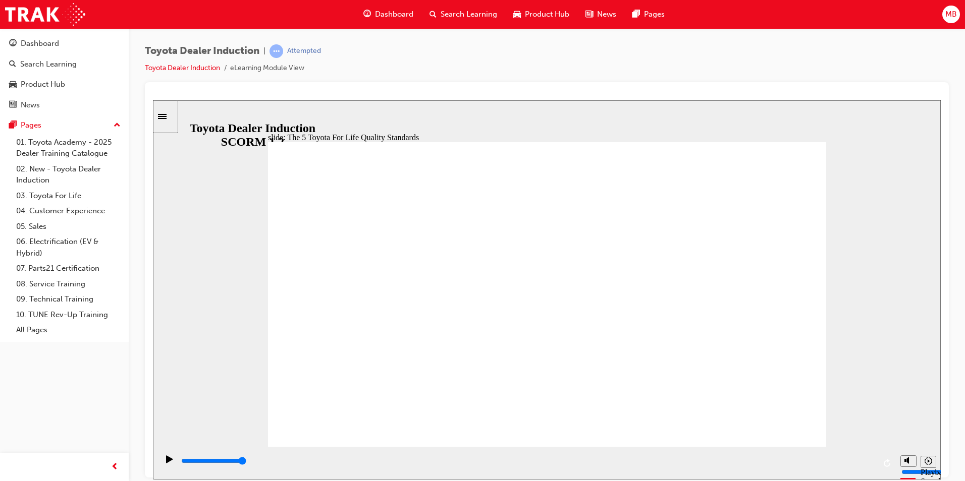
click at [884, 215] on div "slide: 9 TFL Components Rectangle 1 The 9 Toyota For Life Components Freeform H…" at bounding box center [547, 289] width 788 height 379
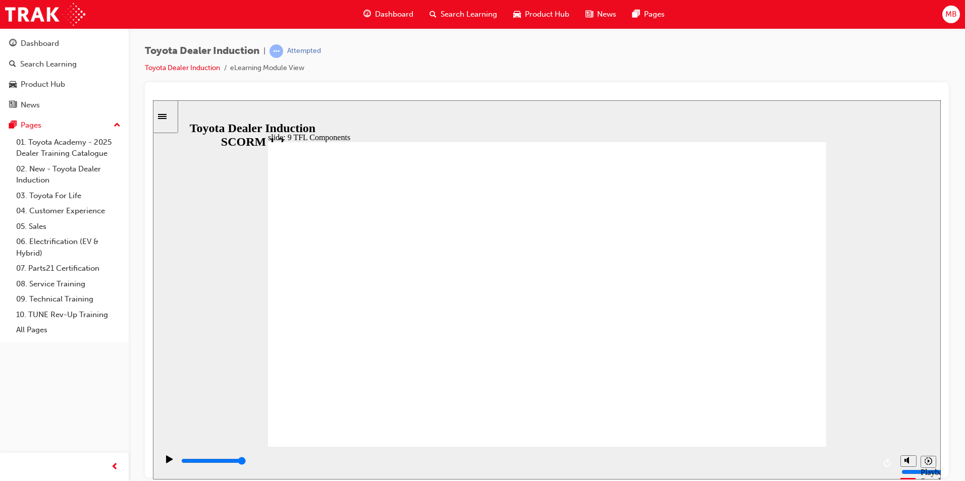
drag, startPoint x: 454, startPoint y: 381, endPoint x: 621, endPoint y: 270, distance: 200.0
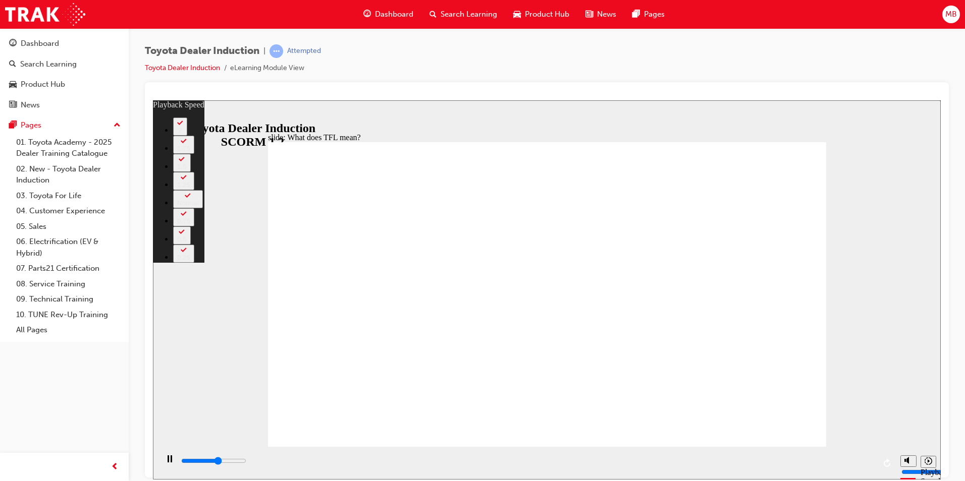
type input "6300"
type input "0"
type input "6500"
type input "1"
type input "6800"
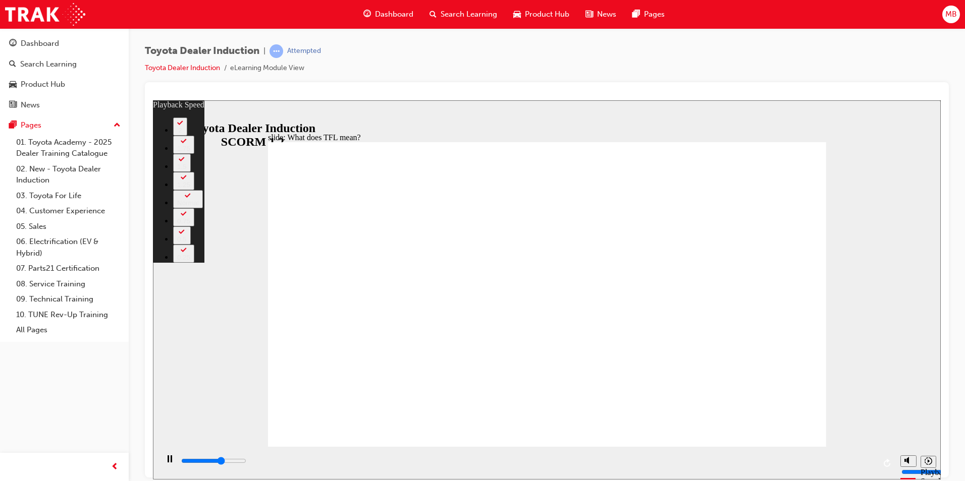
type input "1"
type input "7000"
type input "1"
type input "7300"
type input "1"
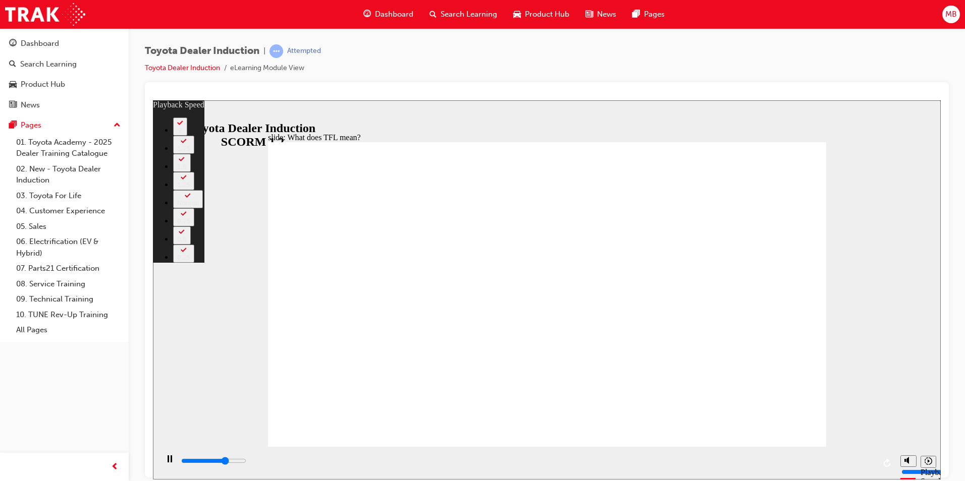
type input "7600"
type input "2"
type input "7800"
type input "2"
type input "8100"
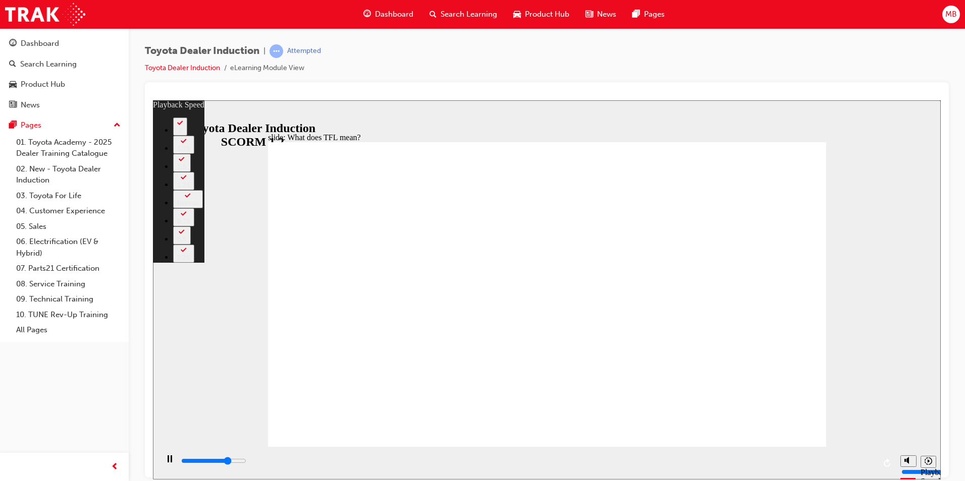
type input "2"
type input "8400"
type input "2"
type input "8600"
type input "3"
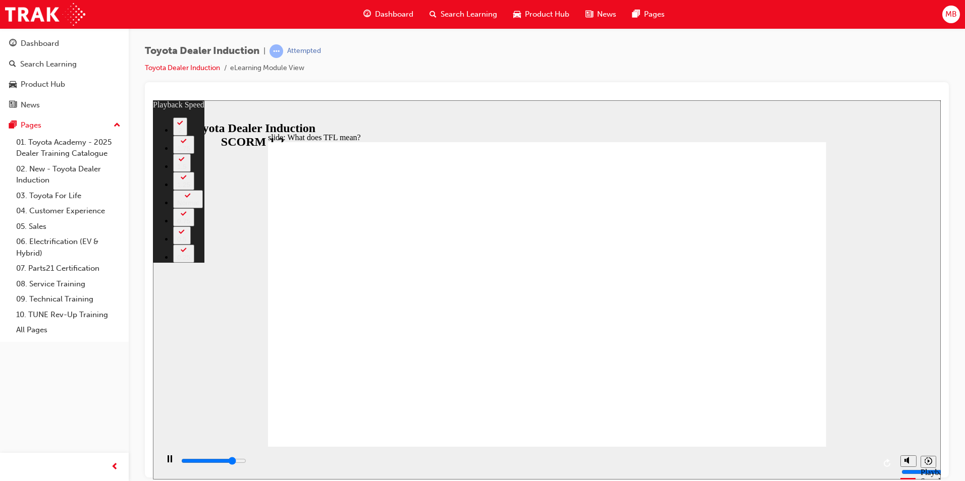
type input "8900"
type input "3"
type input "9200"
type input "3"
type input "9300"
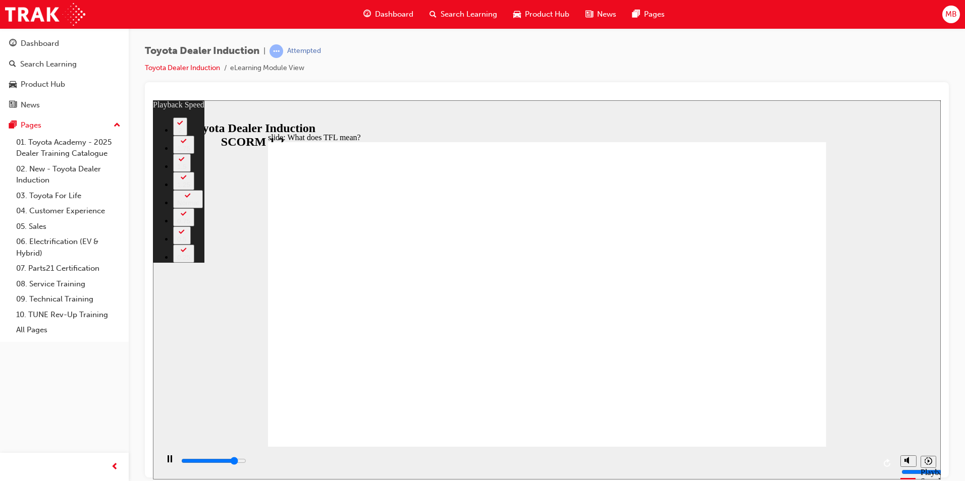
type input "3"
type input "9400"
type input "3"
type input "9700"
type input "4"
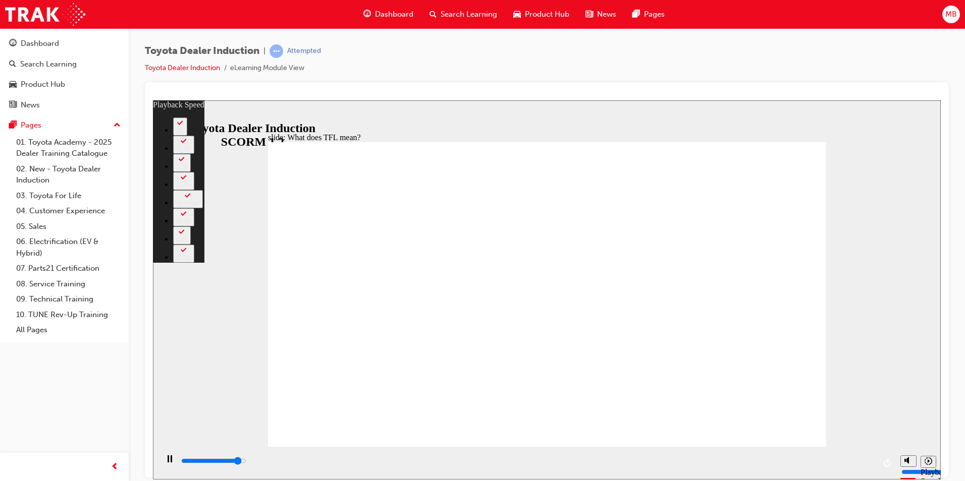
type input "10000"
type input "4"
type input "10200"
type input "4"
type input "10500"
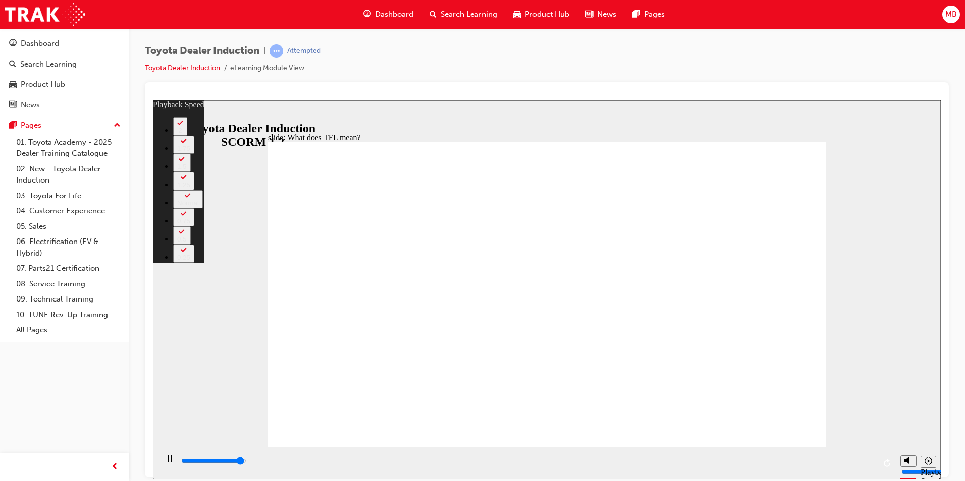
type input "4"
type input "10800"
type input "5"
type input "10800"
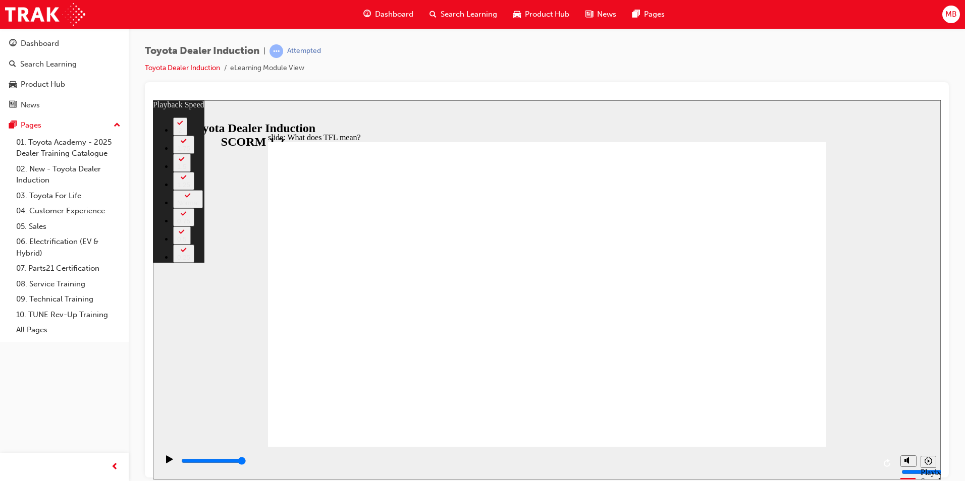
type input "139"
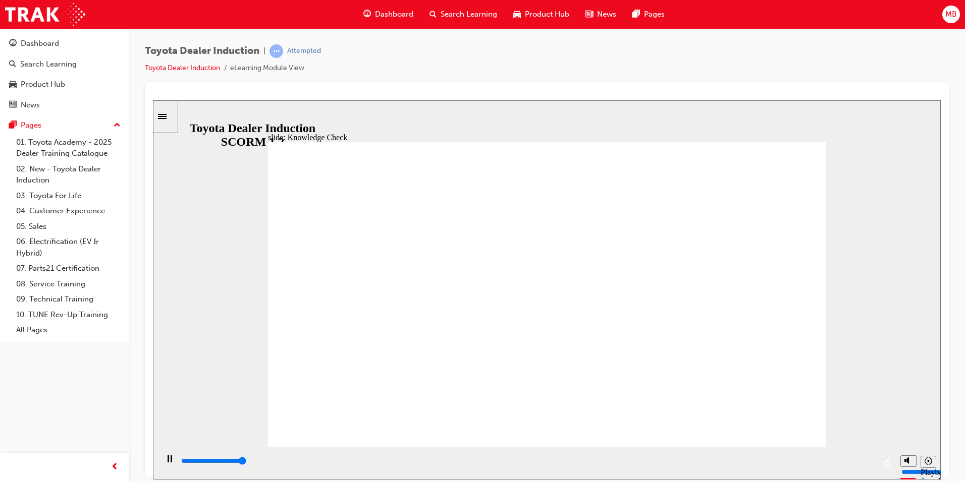
type input "5000"
radio input "true"
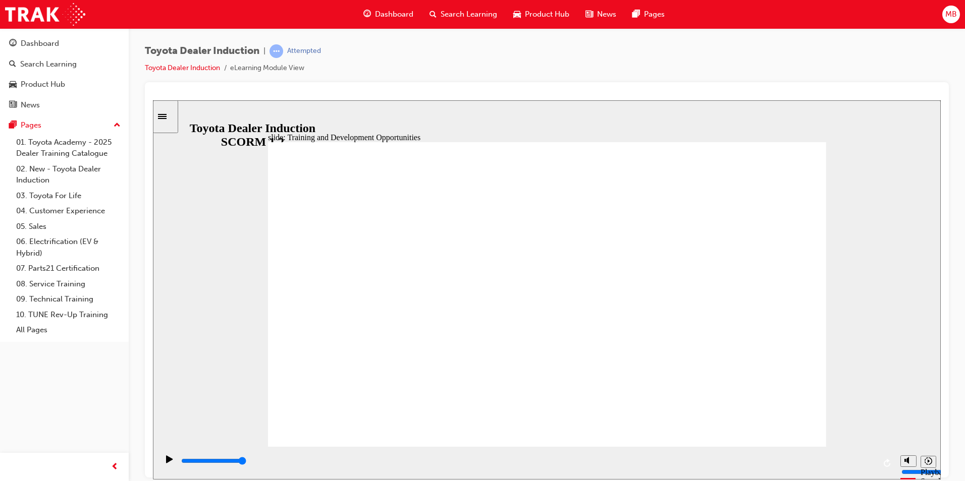
drag, startPoint x: 508, startPoint y: 260, endPoint x: 629, endPoint y: 289, distance: 124.4
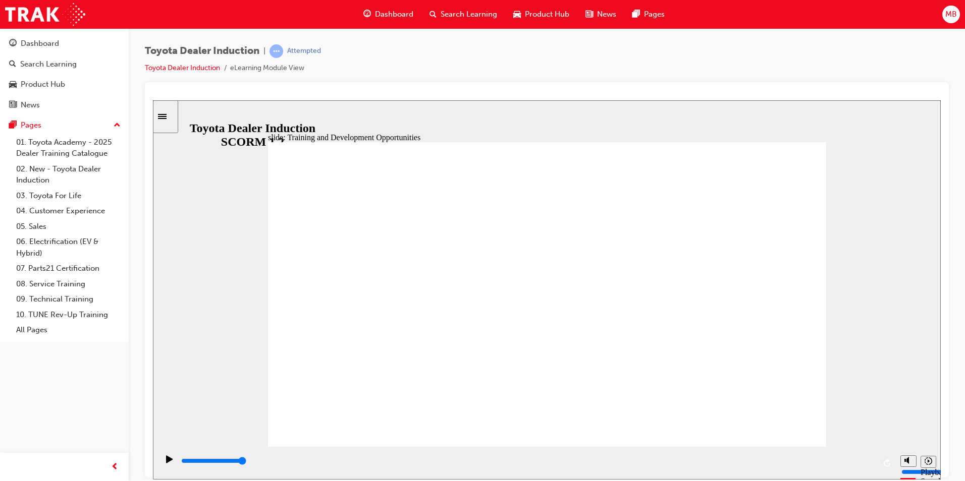
drag, startPoint x: 439, startPoint y: 305, endPoint x: 601, endPoint y: 321, distance: 162.7
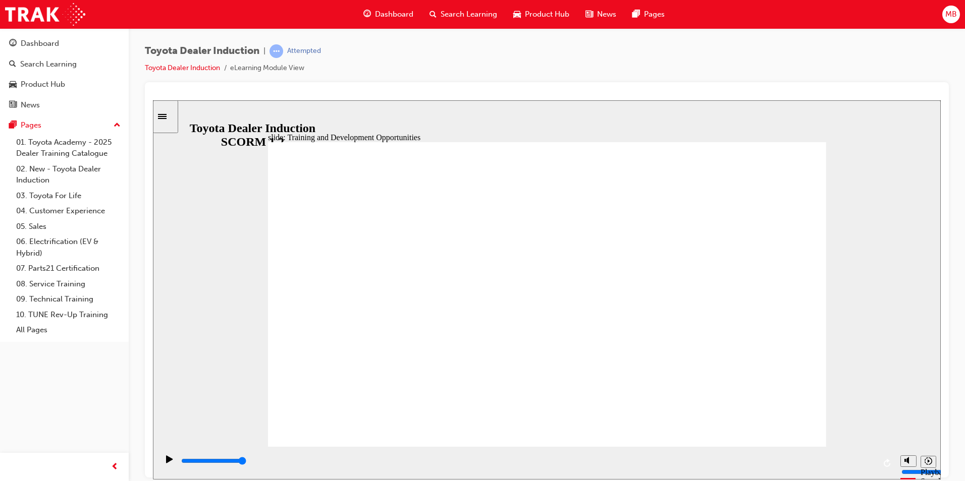
drag, startPoint x: 309, startPoint y: 399, endPoint x: 312, endPoint y: 412, distance: 14.0
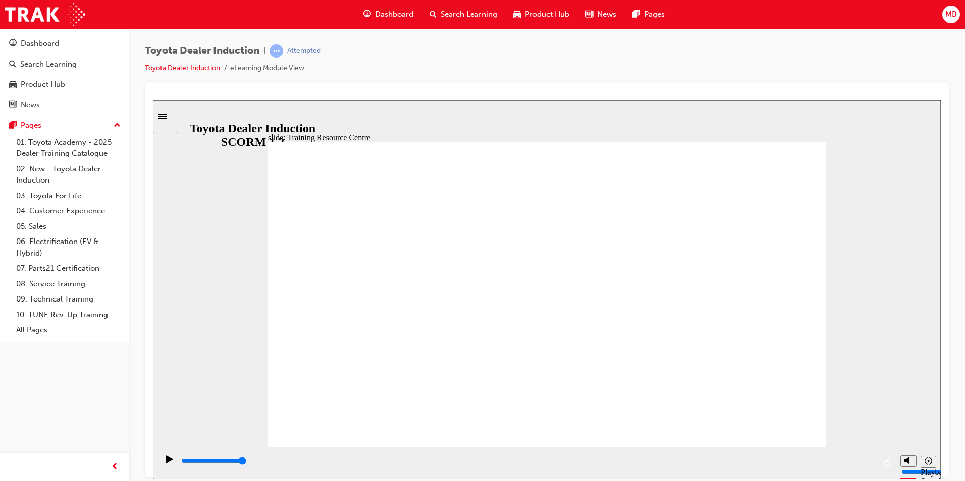
type input "5000"
radio input "true"
drag, startPoint x: 772, startPoint y: 408, endPoint x: 841, endPoint y: 384, distance: 73.4
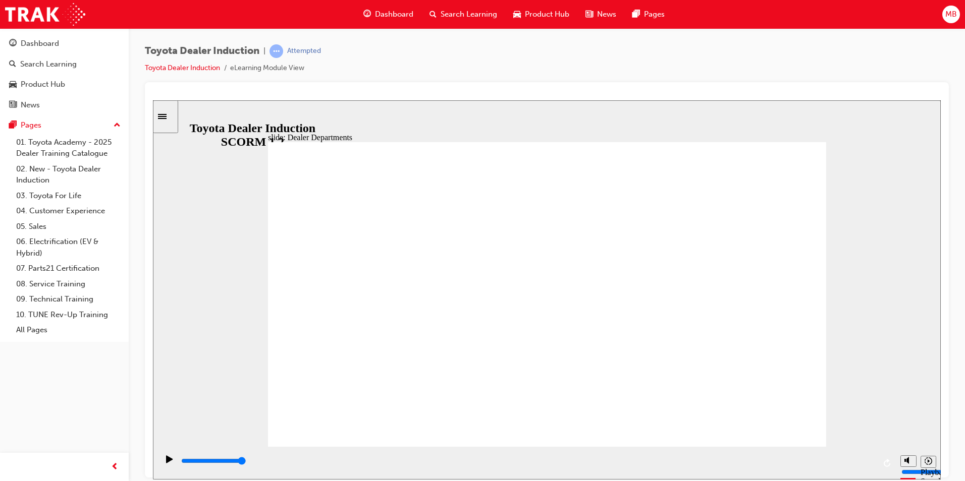
drag, startPoint x: 784, startPoint y: 425, endPoint x: 767, endPoint y: 423, distance: 17.8
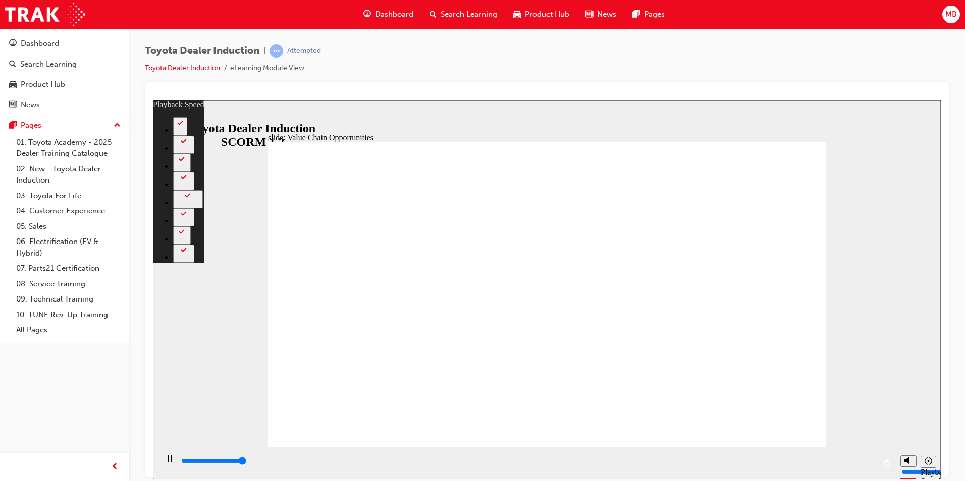
type input "11300"
type input "64"
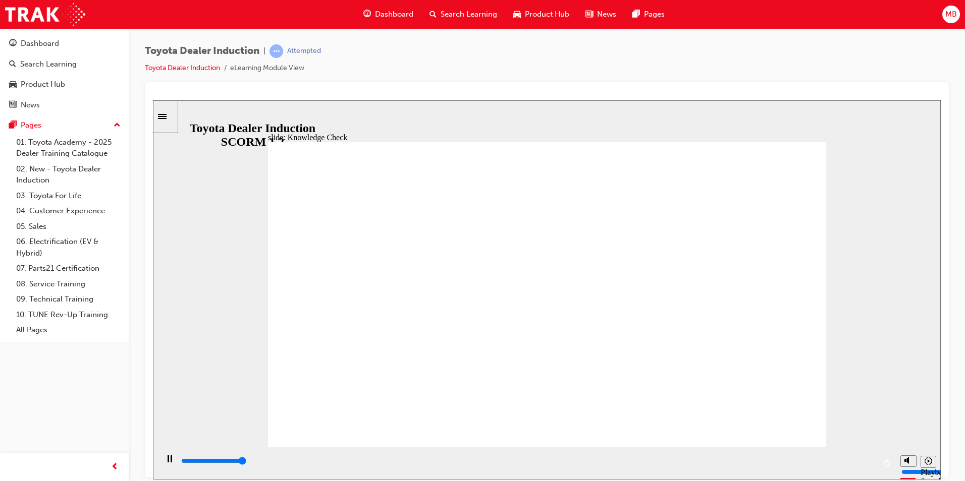
type input "5000"
radio input "true"
type input "5000"
radio input "true"
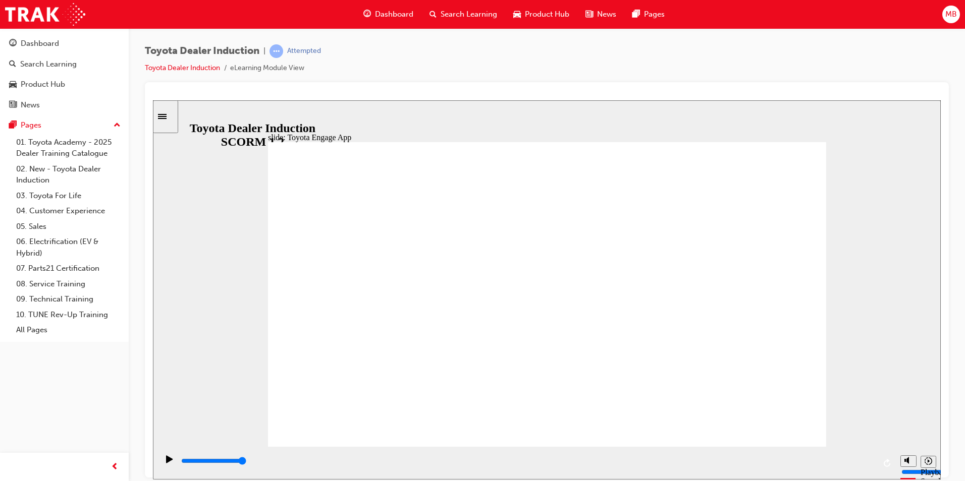
drag, startPoint x: 641, startPoint y: 238, endPoint x: 649, endPoint y: 234, distance: 9.3
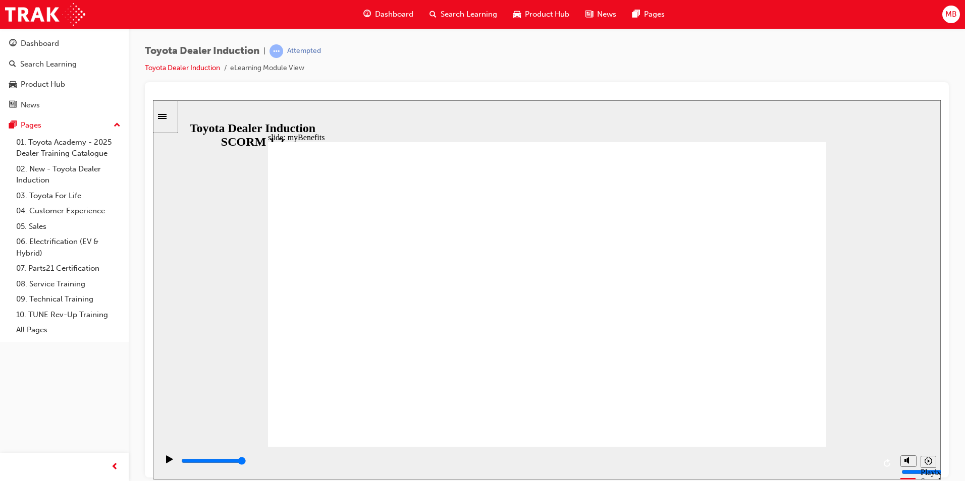
drag, startPoint x: 486, startPoint y: 241, endPoint x: 492, endPoint y: 240, distance: 5.6
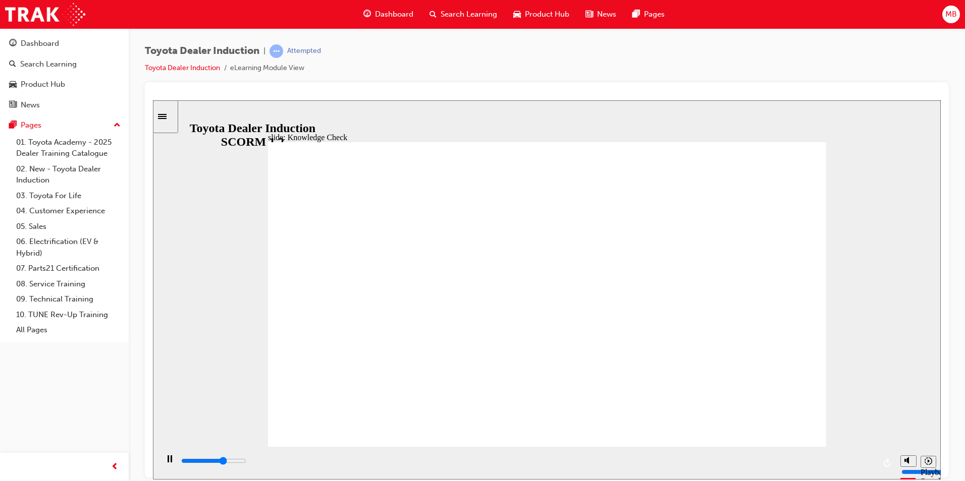
type input "5000"
type input "e"
type input "en"
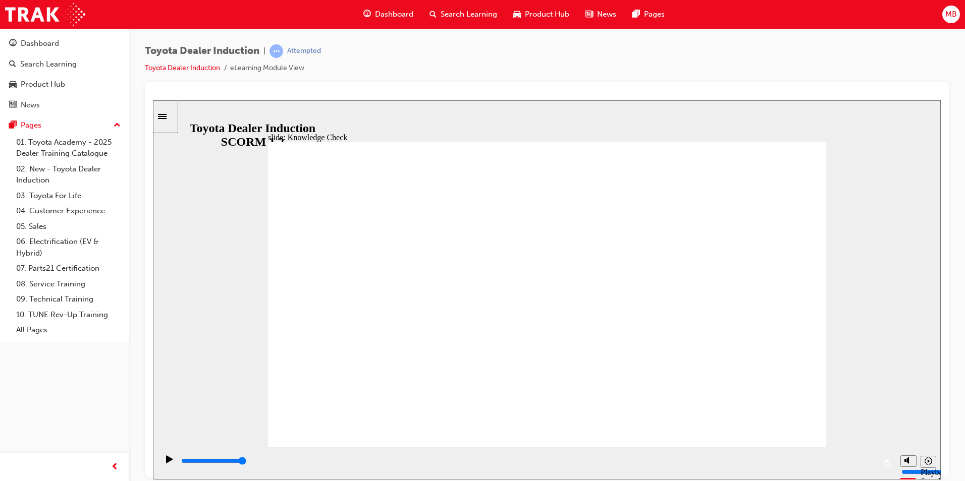
type input "en"
type input "eng"
type input "enga"
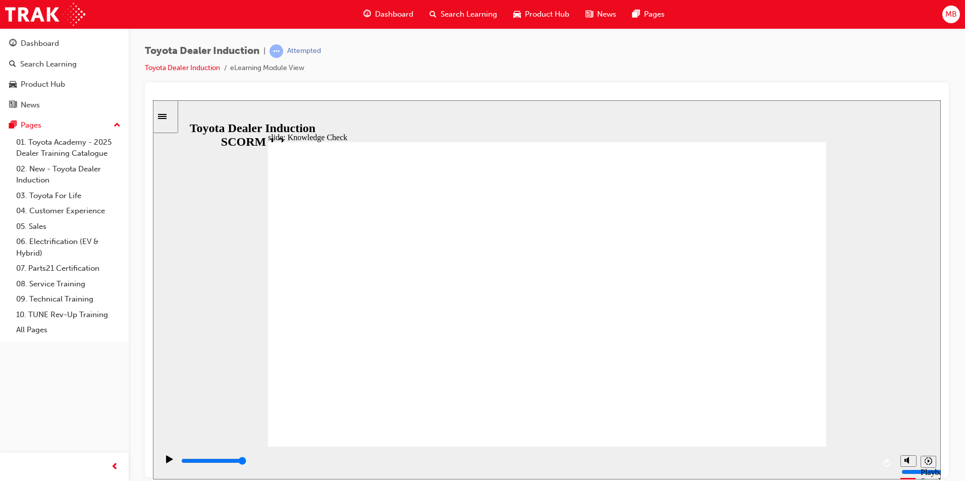
type input "engag"
type input "engage"
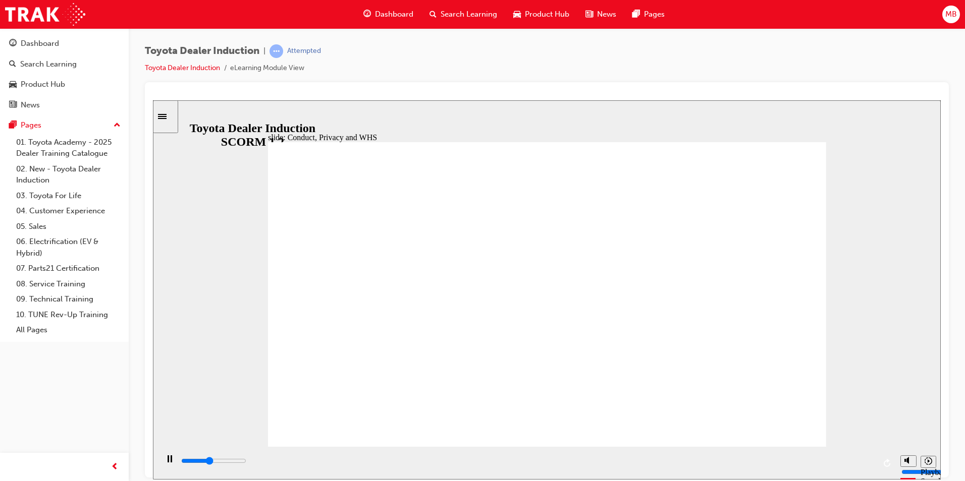
type input "3400"
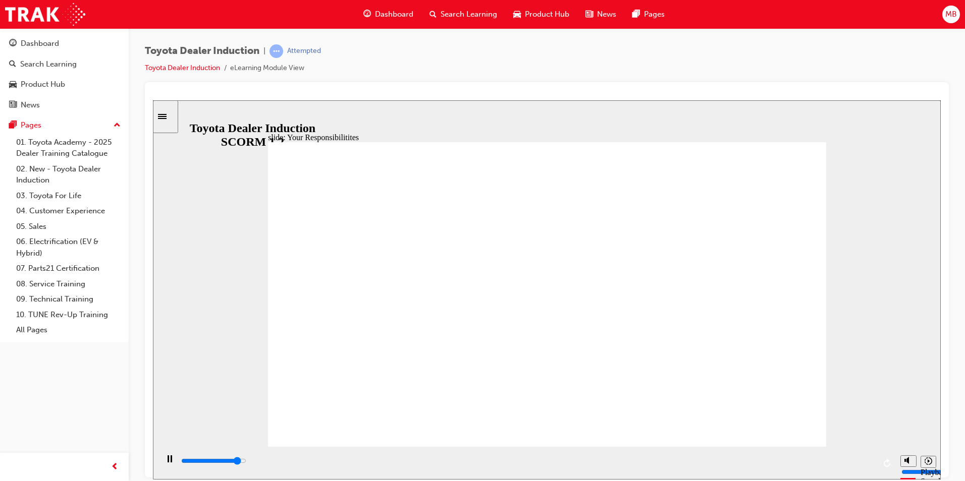
type input "7700"
checkbox input "true"
type input "8400"
checkbox input "true"
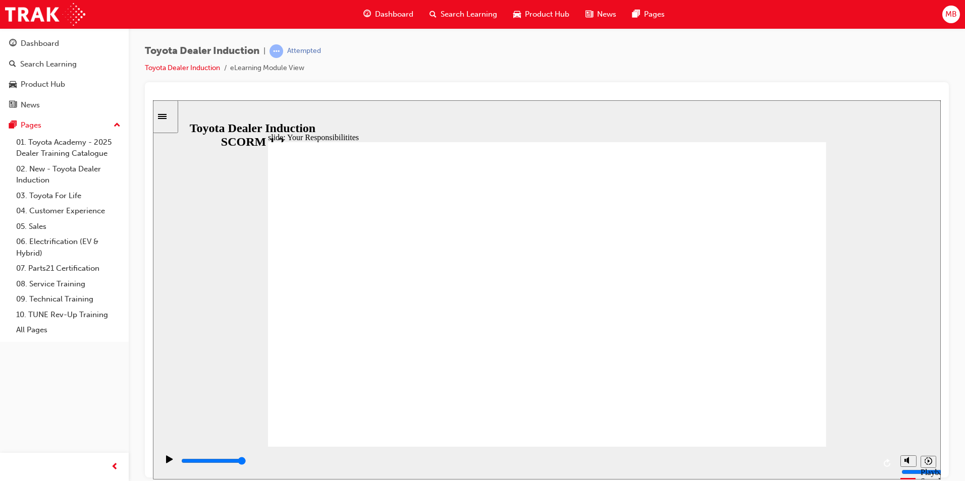
checkbox input "true"
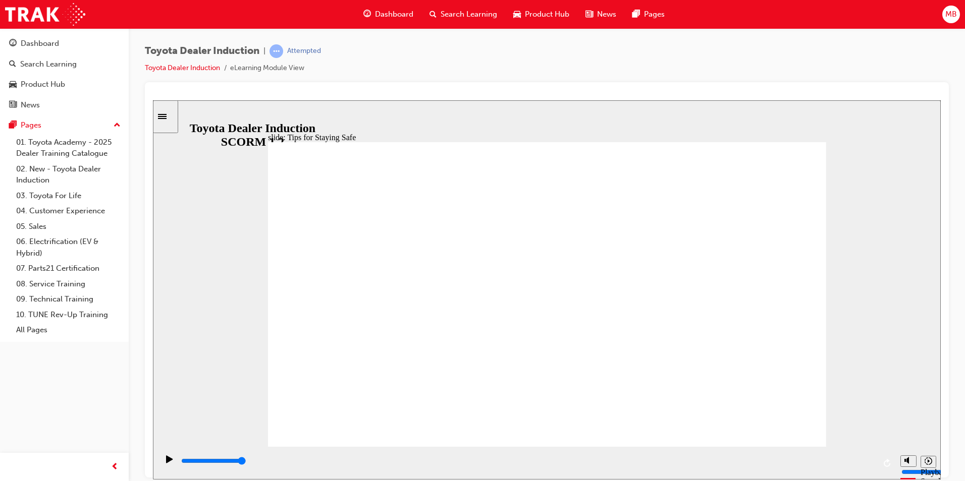
drag, startPoint x: 487, startPoint y: 382, endPoint x: 619, endPoint y: 395, distance: 131.9
drag, startPoint x: 645, startPoint y: 381, endPoint x: 571, endPoint y: 387, distance: 73.9
drag, startPoint x: 611, startPoint y: 390, endPoint x: 738, endPoint y: 410, distance: 128.7
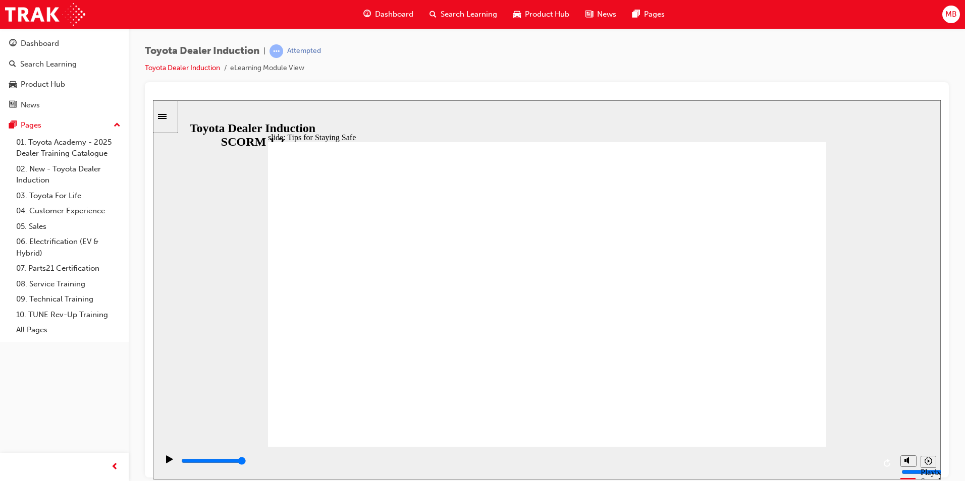
type input "5000"
checkbox input "true"
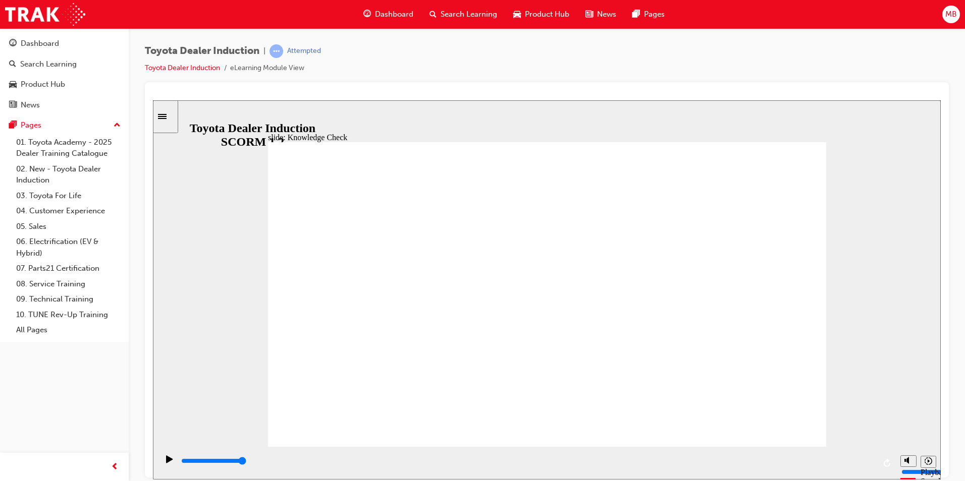
checkbox input "true"
drag, startPoint x: 769, startPoint y: 160, endPoint x: 770, endPoint y: 150, distance: 10.2
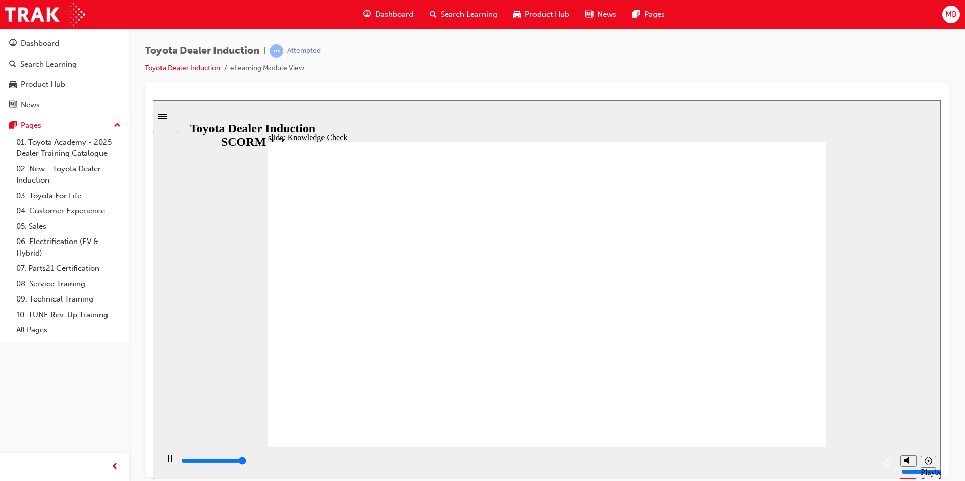
type input "5000"
drag, startPoint x: 414, startPoint y: 306, endPoint x: 499, endPoint y: 274, distance: 90.7
radio input "true"
type input "5000"
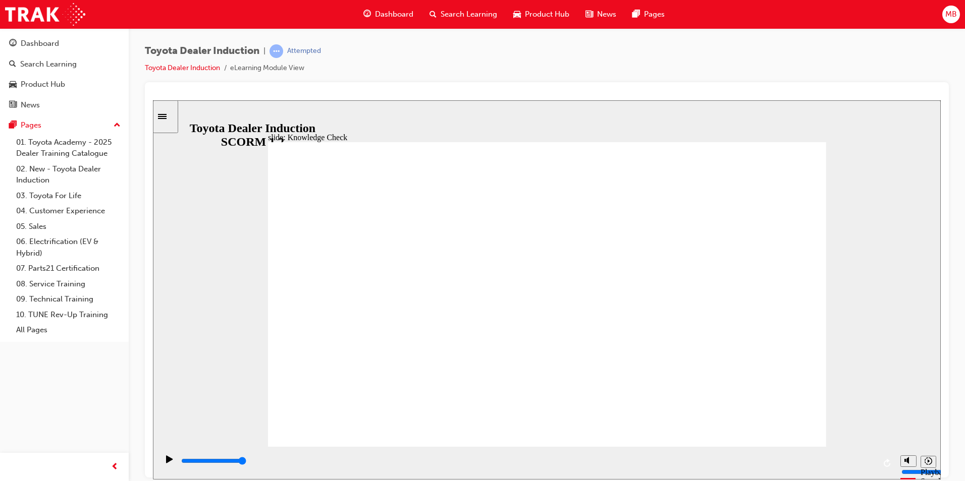
checkbox input "true"
type input "5000"
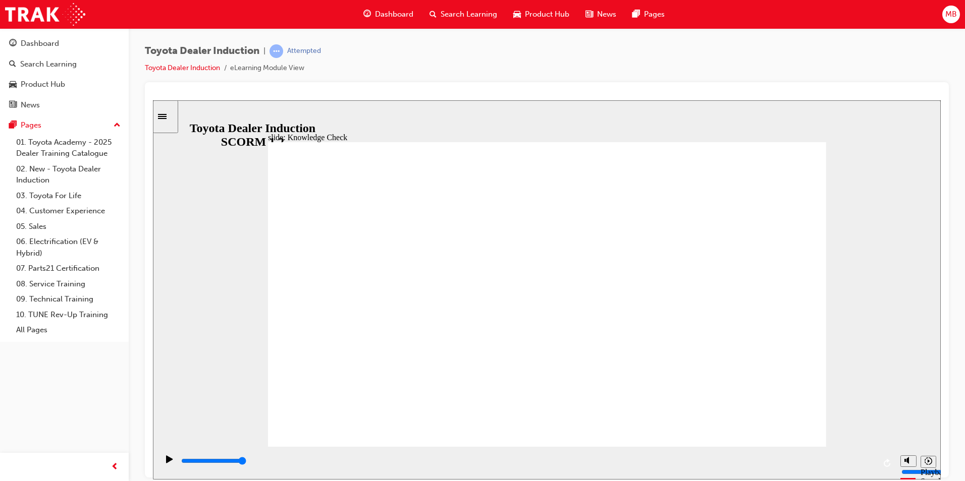
checkbox input "true"
drag, startPoint x: 415, startPoint y: 299, endPoint x: 802, endPoint y: 143, distance: 417.5
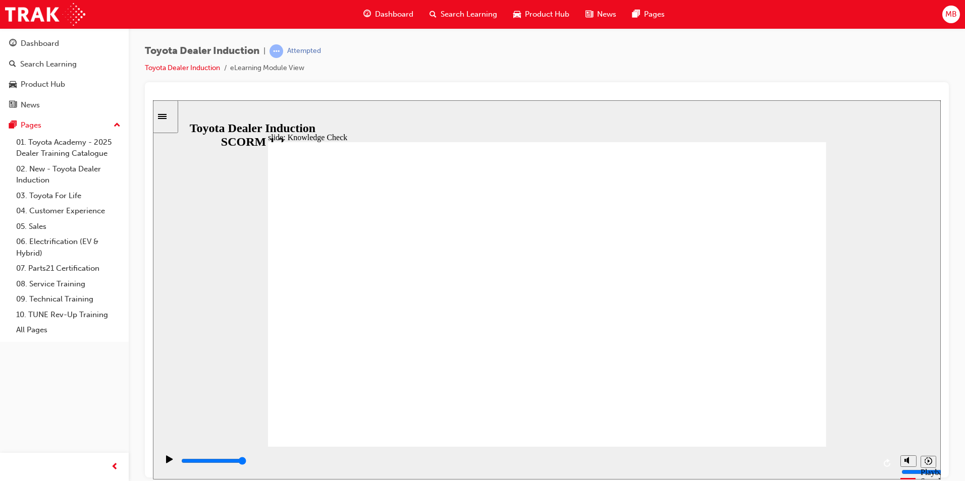
type input "9900"
